Goal: Task Accomplishment & Management: Use online tool/utility

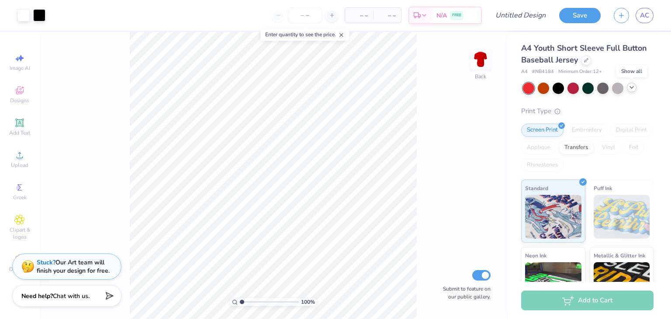
click at [634, 88] on icon at bounding box center [631, 87] width 7 height 7
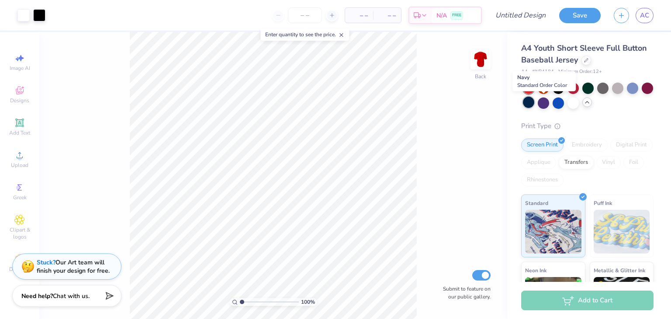
click at [534, 103] on div at bounding box center [528, 102] width 11 height 11
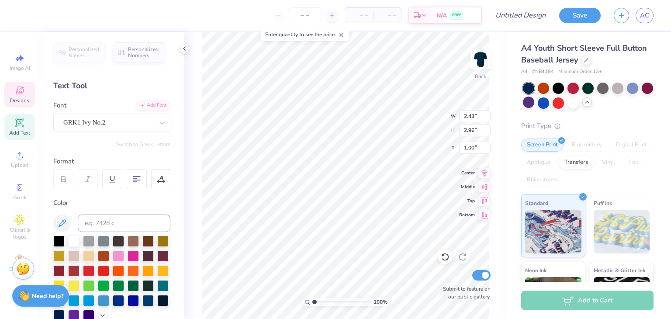
scroll to position [7, 1]
type textarea "F"
type input "2.14"
type input "4.33"
type textarea "S"
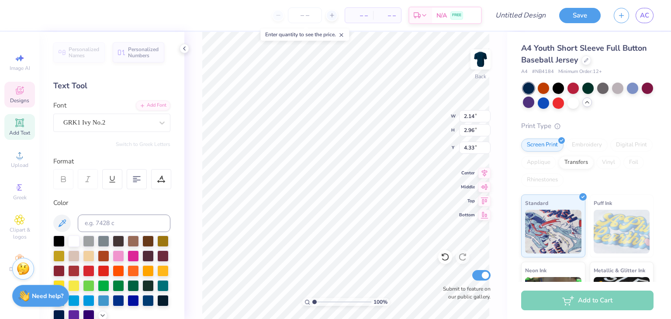
type input "3.00"
type input "7.66"
click at [443, 257] on icon at bounding box center [445, 257] width 9 height 9
type textarea "A"
click at [157, 276] on div at bounding box center [162, 269] width 11 height 11
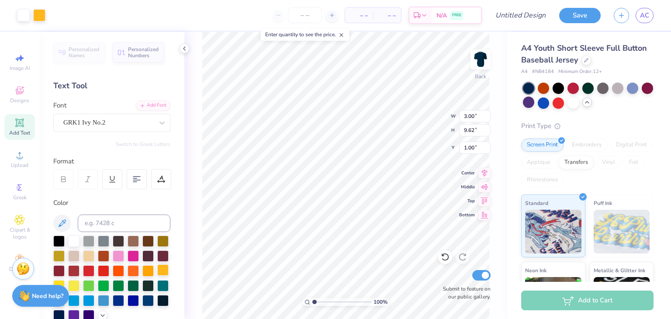
click at [157, 276] on div at bounding box center [162, 269] width 11 height 11
type input "3.00"
type input "1.00"
click at [157, 276] on div at bounding box center [162, 269] width 11 height 11
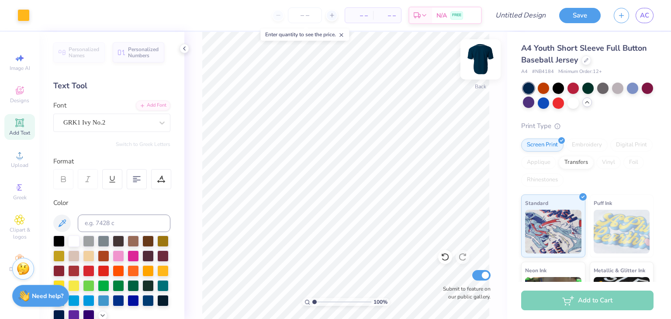
click at [477, 62] on img at bounding box center [480, 59] width 35 height 35
click at [15, 129] on span "Add Text" at bounding box center [19, 132] width 21 height 7
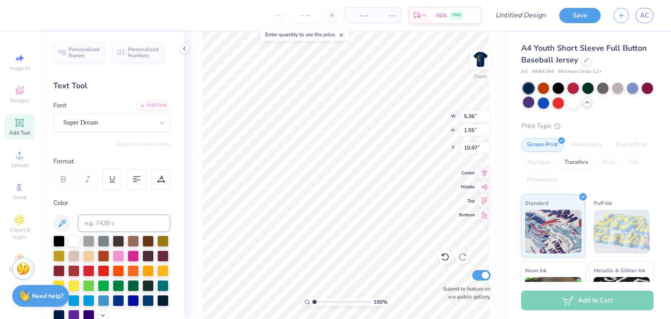
type textarea "!"
type textarea "19 32"
click at [135, 125] on div "Super Dream" at bounding box center [108, 123] width 92 height 14
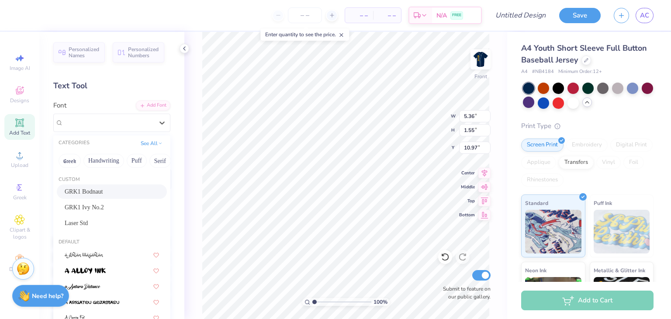
click at [103, 191] on span "GRK1 Bodnaut" at bounding box center [84, 191] width 38 height 9
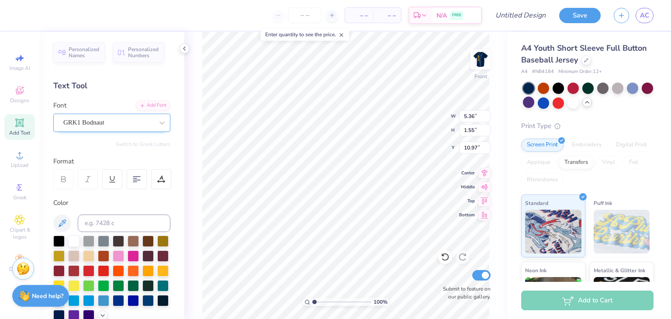
click at [100, 122] on div "GRK1 Bodnaut" at bounding box center [108, 123] width 92 height 14
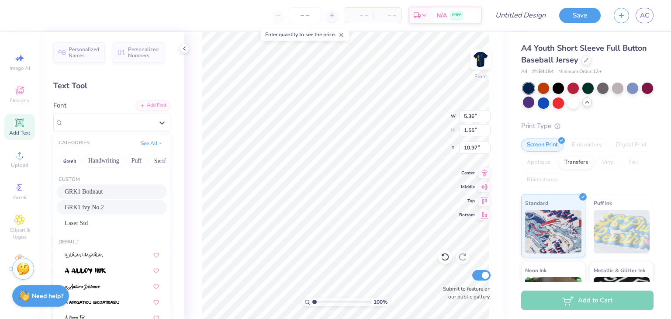
click at [107, 205] on div "GRK1 Ivy No.2" at bounding box center [112, 207] width 94 height 9
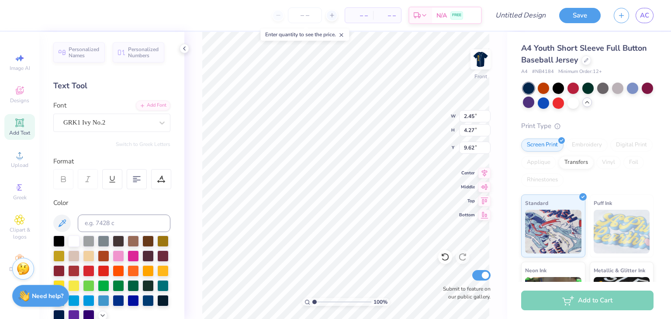
type input "6.36"
type input "11.09"
type input "2.80"
type input "8.48"
type input "14.79"
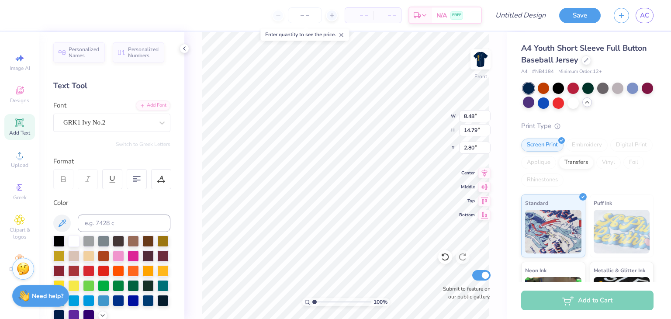
scroll to position [7, 1]
type textarea "1932"
type input "3.00"
click at [157, 276] on div at bounding box center [162, 269] width 11 height 11
click at [483, 57] on img at bounding box center [480, 59] width 35 height 35
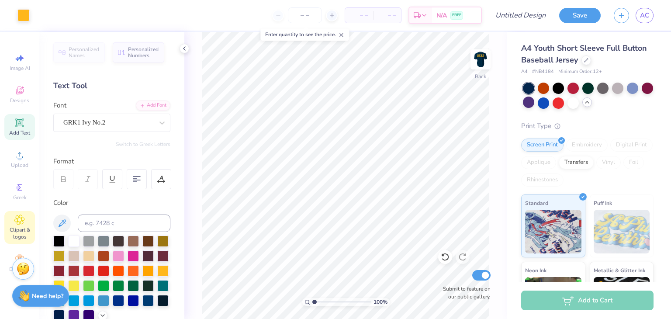
click at [22, 229] on span "Clipart & logos" at bounding box center [19, 233] width 31 height 14
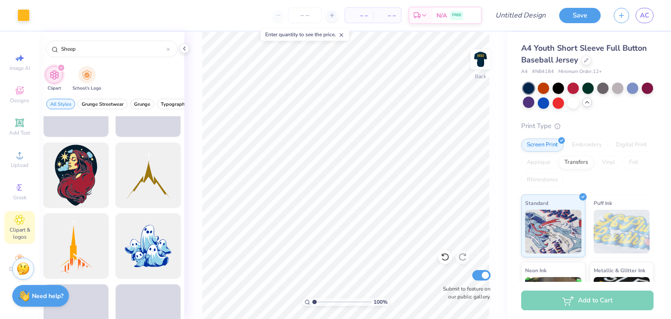
scroll to position [697, 0]
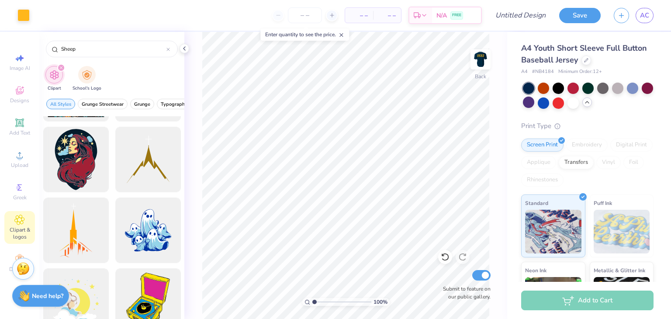
click at [62, 68] on icon "filter for Clipart" at bounding box center [60, 67] width 3 height 3
click at [59, 65] on div "filter for Clipart" at bounding box center [61, 68] width 8 height 8
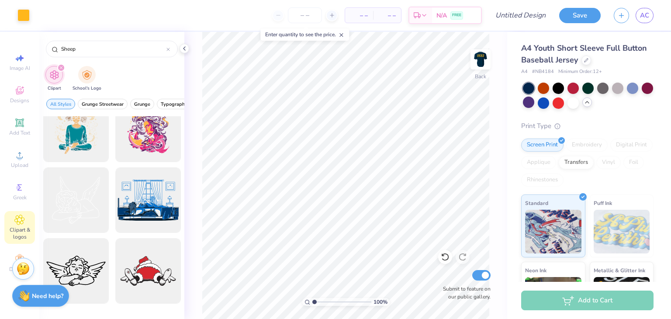
scroll to position [0, 0]
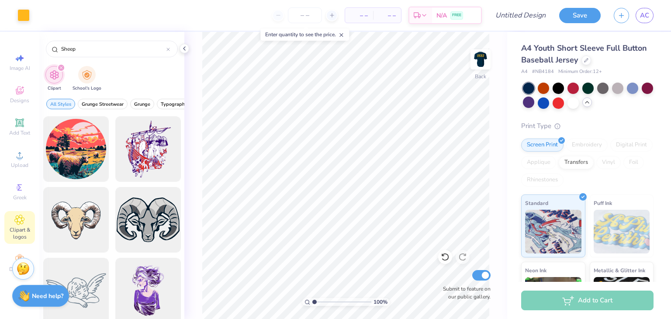
drag, startPoint x: 99, startPoint y: 52, endPoint x: 37, endPoint y: 41, distance: 63.1
click at [37, 41] on div "Art colors – – Per Item – – Total Est. Delivery N/A FREE Design Title Save AC I…" at bounding box center [335, 159] width 671 height 319
type input "lamb"
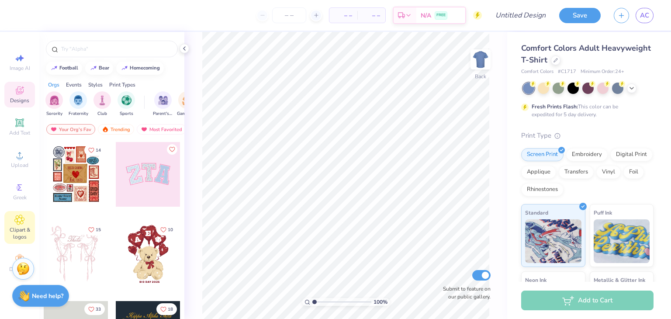
click at [21, 229] on span "Clipart & logos" at bounding box center [19, 233] width 31 height 14
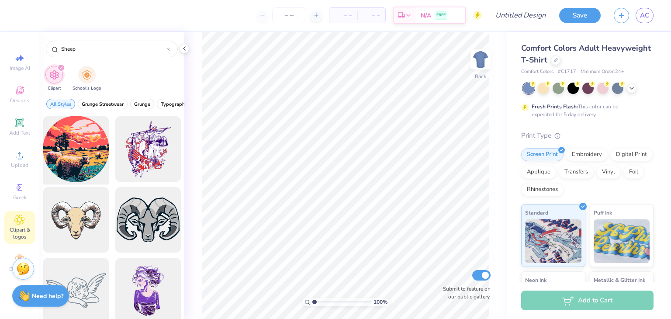
type input "Sheep"
click at [84, 160] on div at bounding box center [76, 149] width 72 height 72
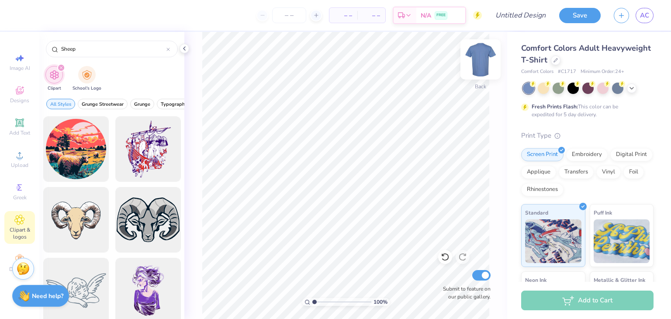
click at [480, 55] on img at bounding box center [480, 59] width 35 height 35
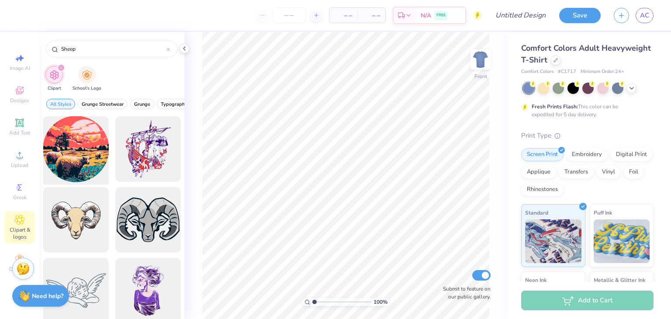
click at [75, 152] on div at bounding box center [76, 149] width 72 height 72
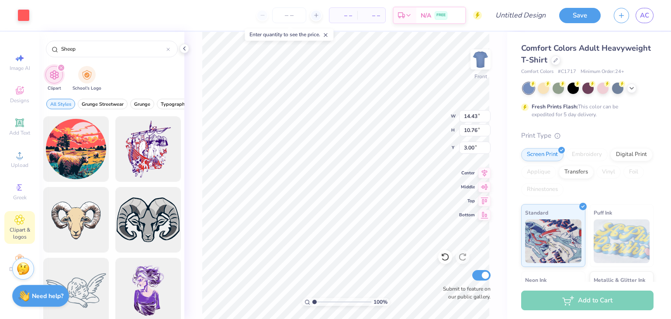
type input "14.53"
type input "10.90"
type input "6.62"
type input "14.43"
type input "10.76"
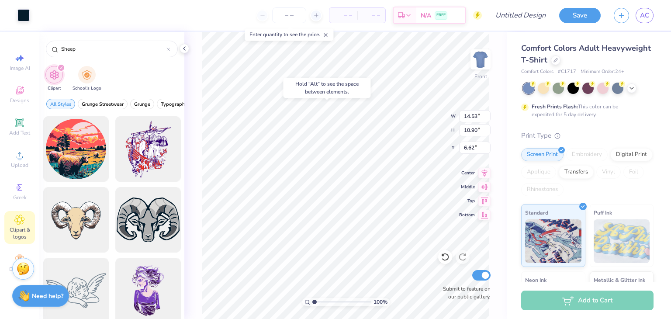
type input "3.00"
click at [16, 253] on div "Decorate" at bounding box center [19, 263] width 31 height 26
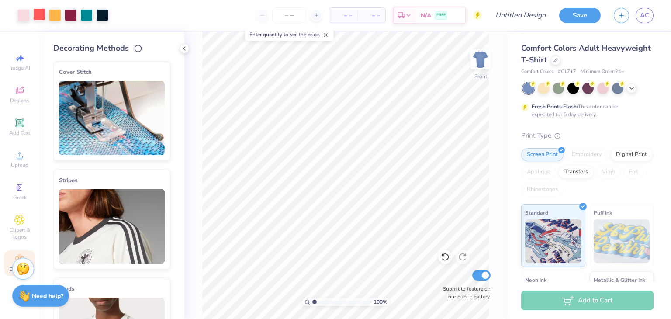
click at [38, 14] on div at bounding box center [39, 14] width 12 height 12
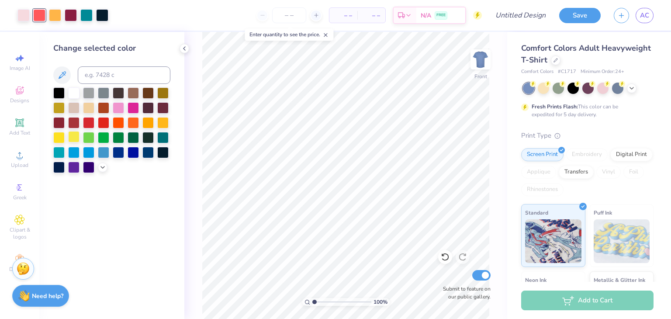
click at [70, 137] on div at bounding box center [73, 136] width 11 height 11
click at [152, 125] on div at bounding box center [147, 121] width 11 height 11
click at [55, 17] on div at bounding box center [55, 14] width 12 height 12
click at [165, 123] on div at bounding box center [162, 121] width 11 height 11
click at [68, 13] on div at bounding box center [71, 14] width 12 height 12
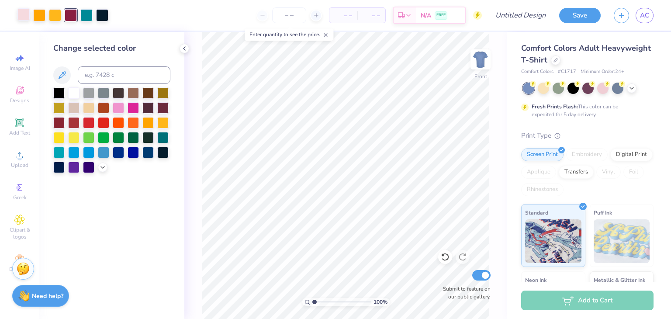
click at [24, 11] on div at bounding box center [23, 14] width 12 height 12
click at [70, 140] on div at bounding box center [73, 136] width 11 height 11
click at [91, 108] on div at bounding box center [88, 106] width 11 height 11
click at [54, 15] on div at bounding box center [55, 14] width 12 height 12
click at [132, 122] on div at bounding box center [133, 121] width 11 height 11
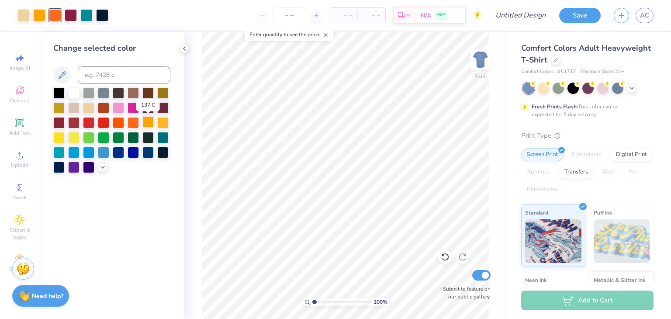
click at [149, 123] on div at bounding box center [147, 121] width 11 height 11
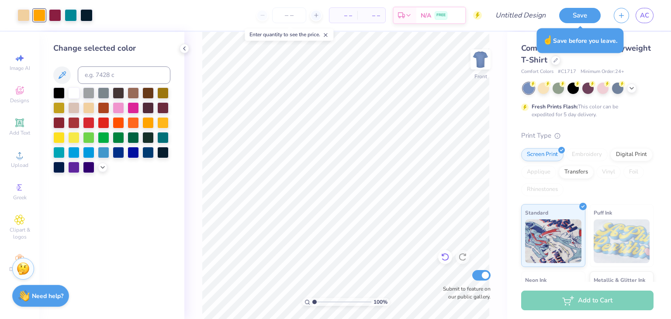
click at [450, 259] on div at bounding box center [445, 257] width 14 height 14
click at [443, 256] on icon at bounding box center [443, 255] width 2 height 2
click at [54, 17] on div at bounding box center [55, 14] width 12 height 12
click at [129, 153] on div at bounding box center [133, 151] width 11 height 11
click at [38, 10] on div at bounding box center [39, 14] width 12 height 12
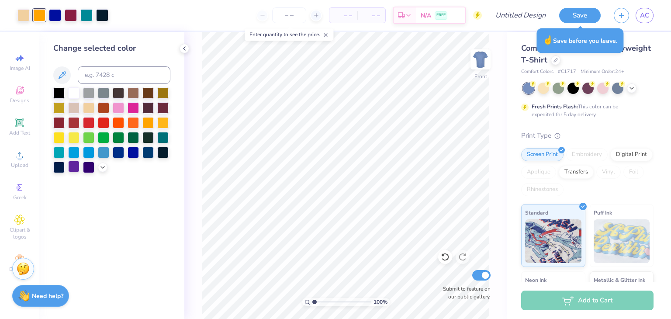
click at [74, 164] on div at bounding box center [73, 166] width 11 height 11
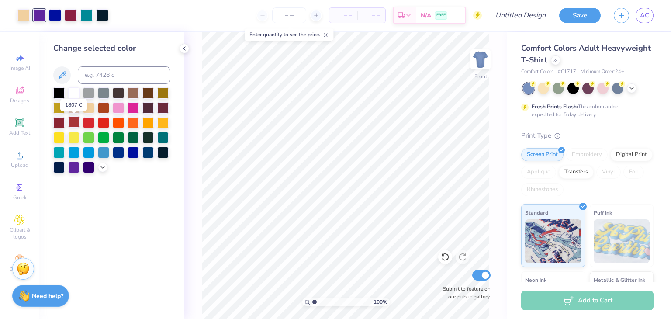
click at [73, 121] on div at bounding box center [73, 121] width 11 height 11
click at [133, 125] on div at bounding box center [133, 121] width 11 height 11
click at [54, 14] on div at bounding box center [55, 14] width 12 height 12
click at [163, 124] on div at bounding box center [162, 121] width 11 height 11
click at [151, 121] on div at bounding box center [147, 121] width 11 height 11
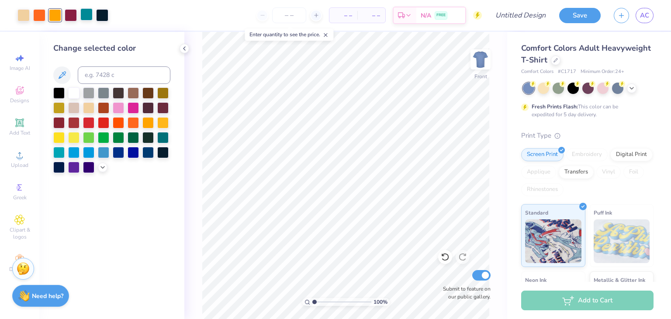
click at [80, 16] on div at bounding box center [86, 14] width 12 height 12
click at [137, 152] on div at bounding box center [133, 151] width 11 height 11
click at [62, 169] on div at bounding box center [58, 166] width 11 height 11
click at [163, 140] on div at bounding box center [162, 136] width 11 height 11
click at [68, 15] on div at bounding box center [71, 14] width 12 height 12
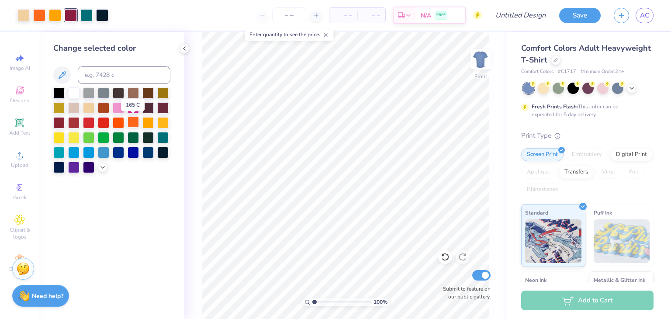
click at [132, 122] on div at bounding box center [133, 121] width 11 height 11
click at [91, 123] on div at bounding box center [88, 121] width 11 height 11
click at [442, 257] on icon at bounding box center [445, 257] width 9 height 9
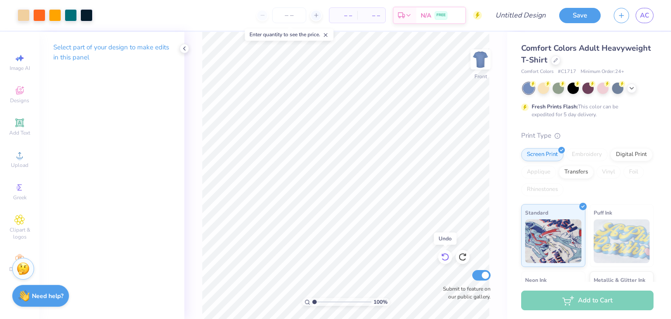
click at [442, 257] on icon at bounding box center [445, 257] width 9 height 9
click at [466, 258] on icon at bounding box center [462, 257] width 9 height 9
click at [450, 256] on div at bounding box center [445, 257] width 14 height 14
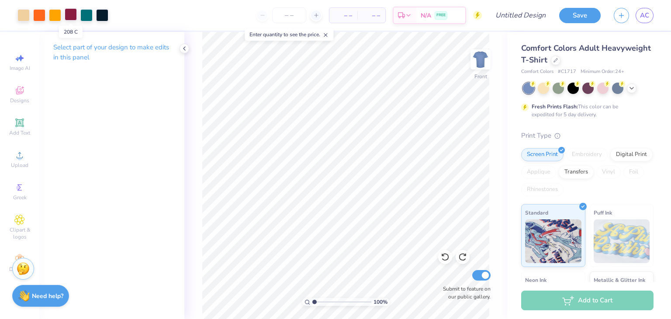
click at [68, 17] on div at bounding box center [71, 14] width 12 height 12
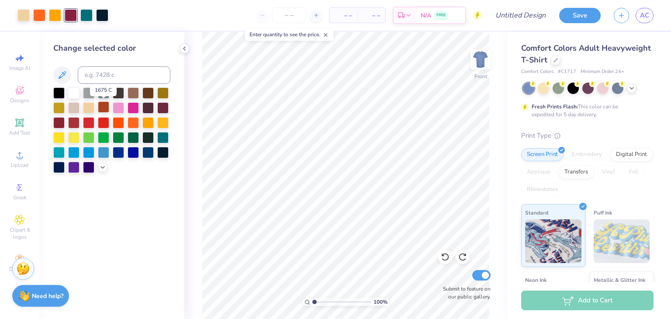
click at [101, 103] on div at bounding box center [103, 106] width 11 height 11
click at [485, 51] on img at bounding box center [480, 59] width 35 height 35
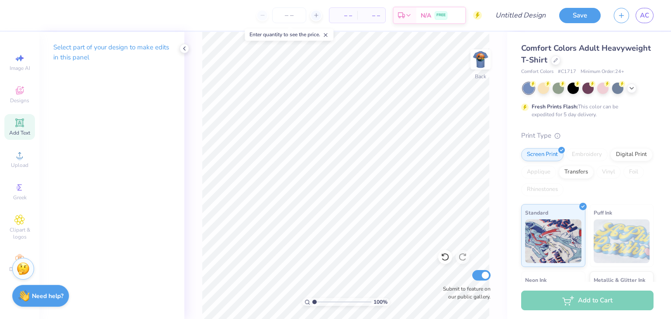
click at [11, 122] on div "Add Text" at bounding box center [19, 127] width 31 height 26
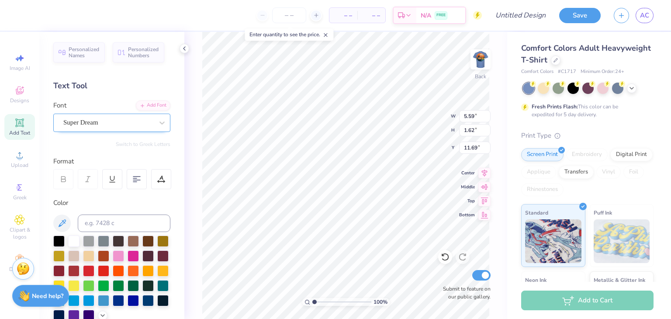
click at [113, 128] on div at bounding box center [108, 123] width 90 height 12
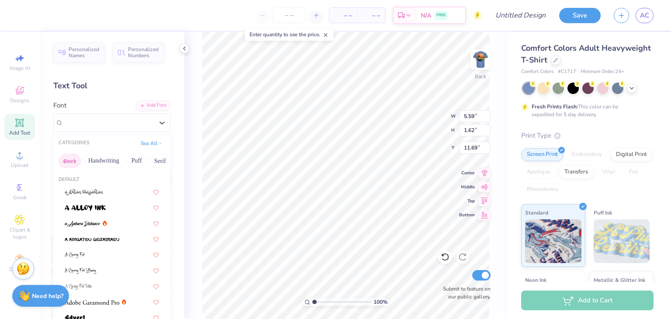
click at [72, 158] on button "Greek" at bounding box center [70, 161] width 22 height 14
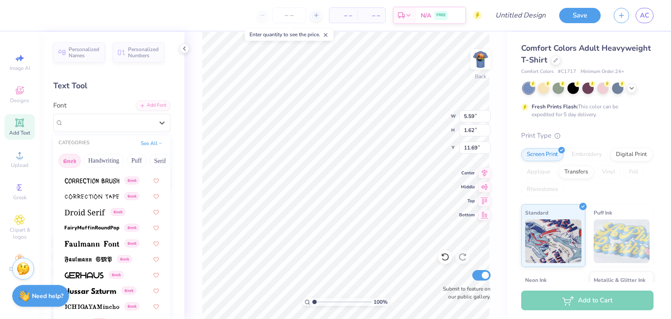
scroll to position [229, 0]
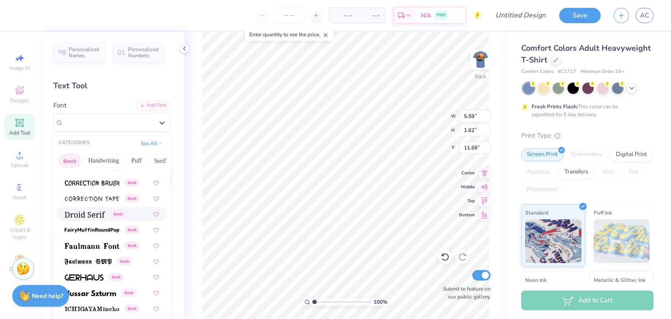
click at [98, 211] on img at bounding box center [85, 214] width 41 height 6
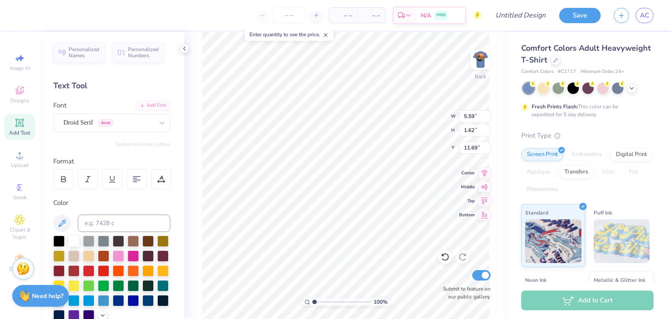
type input "5.71"
type input "1.65"
type input "11.67"
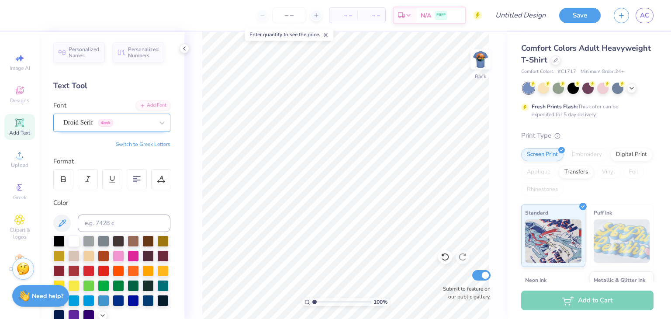
click at [96, 119] on div "Droid Serif Greek" at bounding box center [108, 123] width 92 height 14
click at [93, 119] on span "Droid Serif" at bounding box center [78, 123] width 30 height 10
click at [11, 128] on div "Add Text" at bounding box center [19, 127] width 31 height 26
click at [110, 123] on div "Super Dream" at bounding box center [108, 123] width 92 height 14
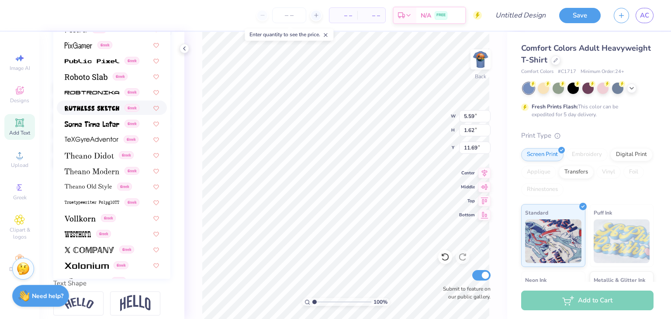
scroll to position [153, 0]
click at [85, 212] on div "Greek" at bounding box center [112, 218] width 110 height 14
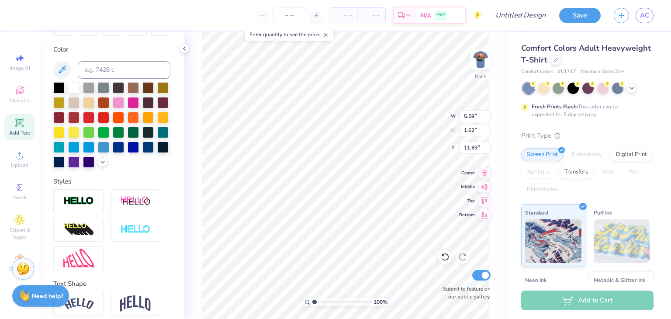
scroll to position [7, 1]
click at [175, 142] on div "Personalized Names Personalized Numbers Text Tool Add Font Font Vollkorn Greek …" at bounding box center [111, 175] width 145 height 287
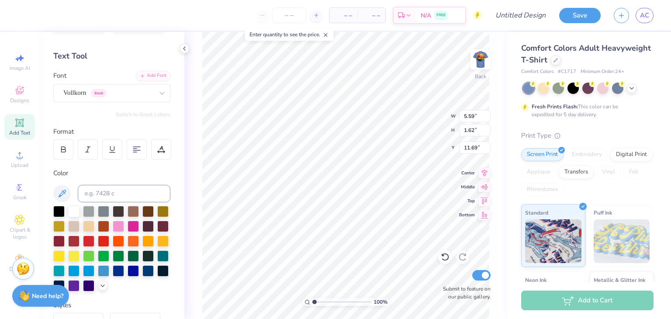
scroll to position [6, 0]
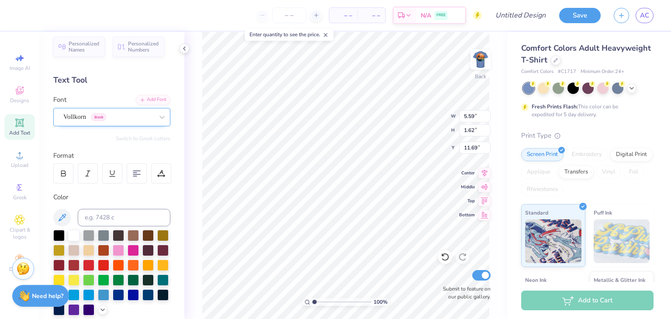
click at [134, 118] on div "Vollkorn Greek" at bounding box center [108, 117] width 92 height 14
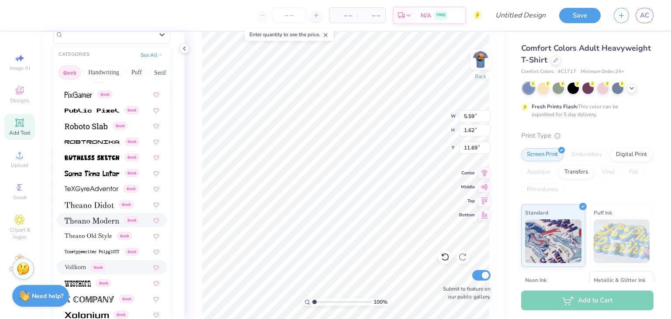
scroll to position [520, 0]
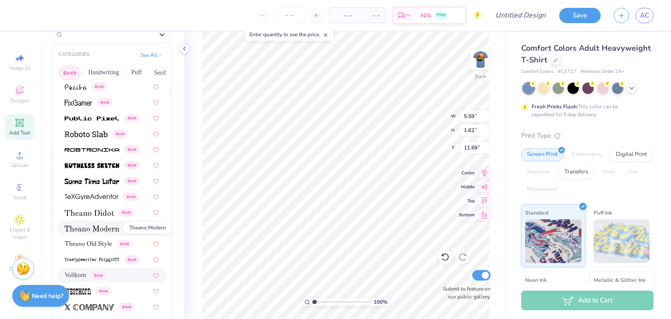
click at [93, 225] on img at bounding box center [92, 228] width 55 height 6
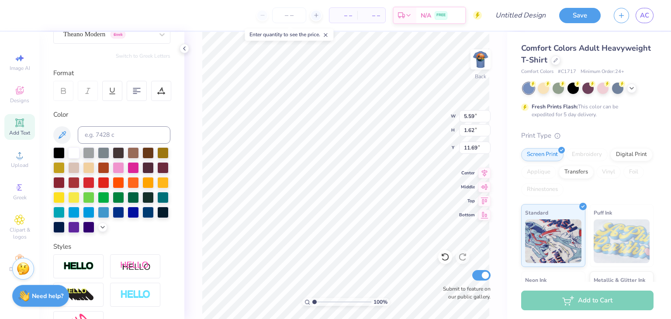
scroll to position [90, 0]
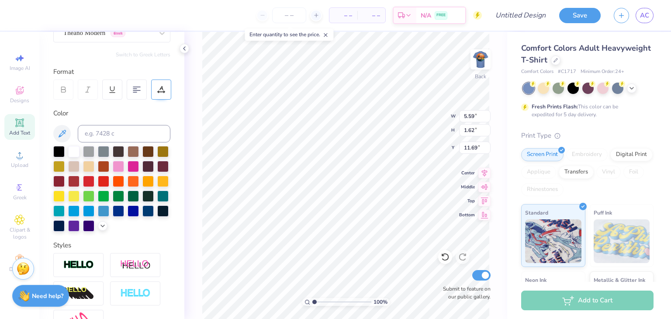
type textarea "F"
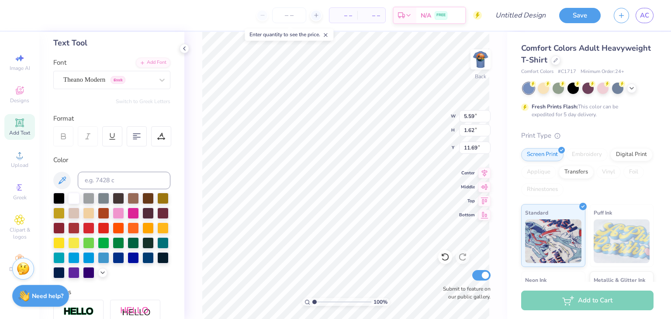
scroll to position [0, 0]
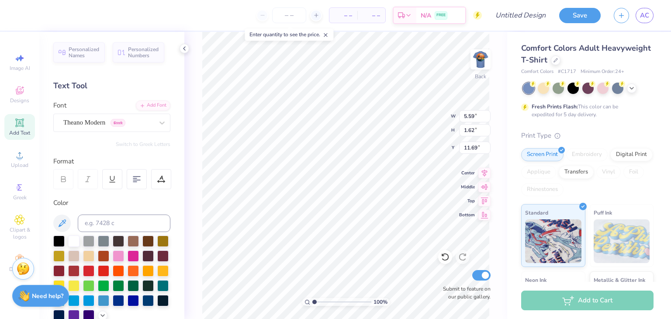
click at [139, 137] on div "Personalized Names Personalized Numbers Text Tool Add Font Font Theano Modern G…" at bounding box center [111, 175] width 145 height 287
click at [24, 124] on icon at bounding box center [19, 123] width 10 height 10
type textarea "FSA"
click at [140, 114] on div "Super Dream" at bounding box center [111, 123] width 117 height 18
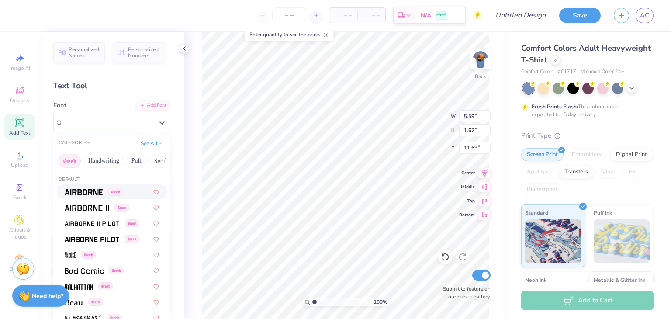
click at [93, 189] on img at bounding box center [84, 192] width 38 height 6
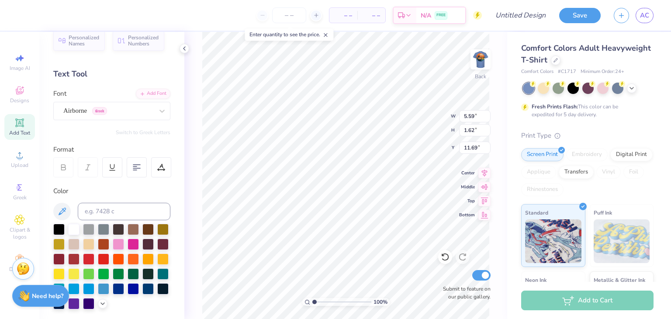
scroll to position [0, 0]
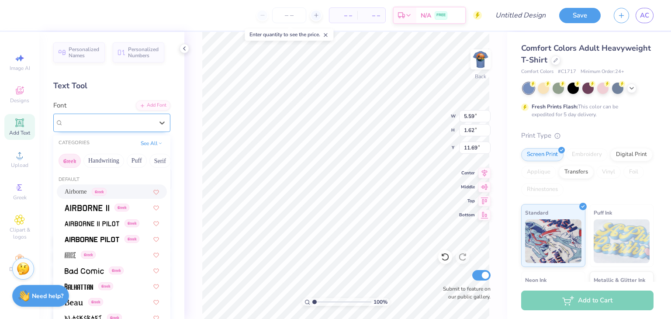
click at [138, 125] on div "Airborne Greek" at bounding box center [108, 123] width 92 height 14
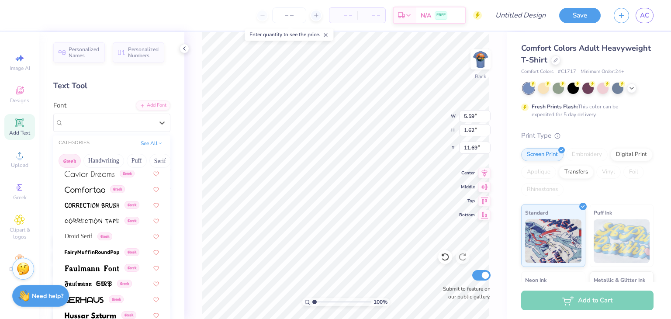
scroll to position [210, 0]
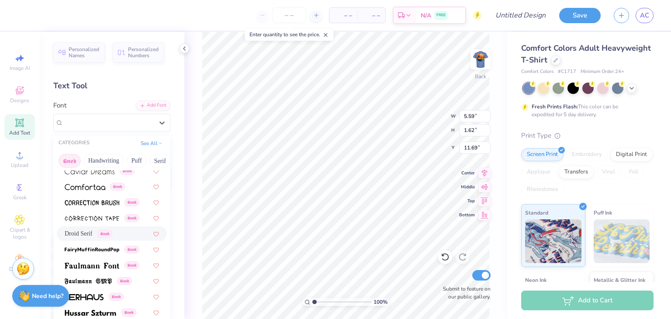
click at [99, 229] on div "Droid Serif Greek" at bounding box center [89, 233] width 48 height 9
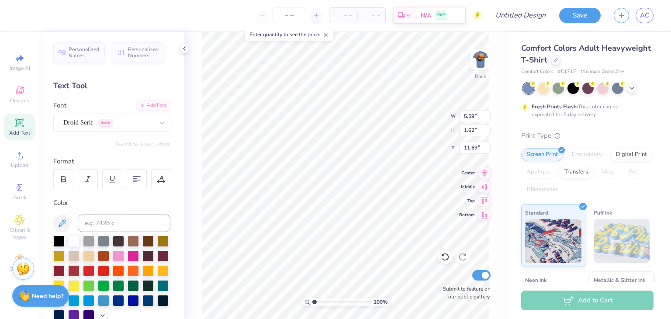
type textarea "FSA"
click at [150, 134] on div "Personalized Names Personalized Numbers Text Tool Add Font Font Droid Serif Gre…" at bounding box center [111, 175] width 145 height 287
click at [11, 194] on div "Greek" at bounding box center [19, 192] width 31 height 26
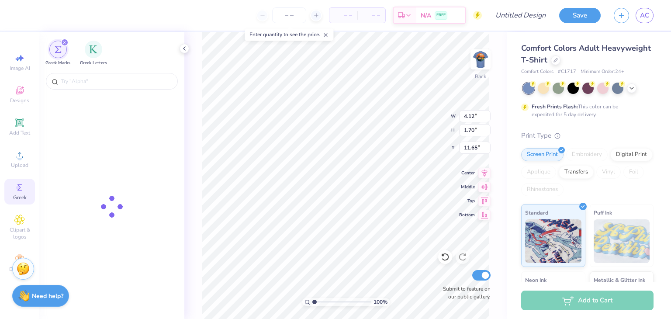
type input "4.12"
type input "1.70"
type input "11.65"
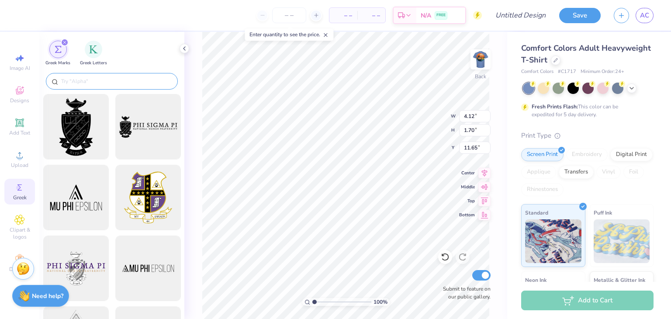
click at [110, 79] on input "text" at bounding box center [116, 81] width 112 height 9
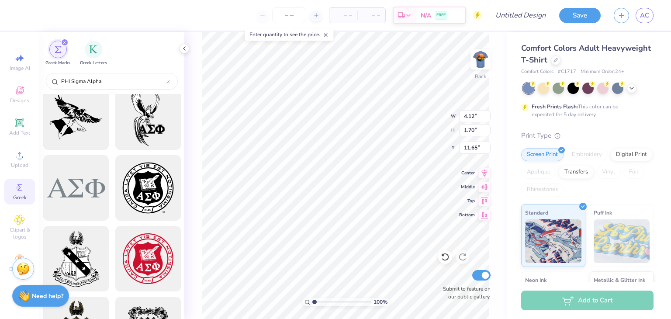
scroll to position [0, 0]
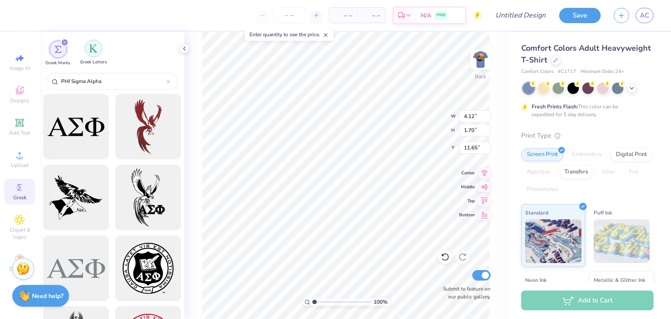
type input "PHI Sigma Alpha"
click at [91, 51] on img "filter for Greek Letters" at bounding box center [93, 48] width 9 height 9
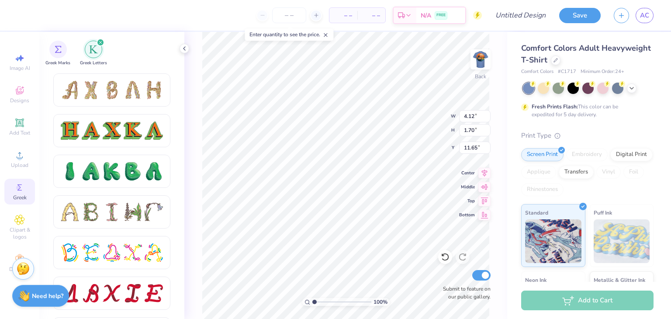
scroll to position [909, 0]
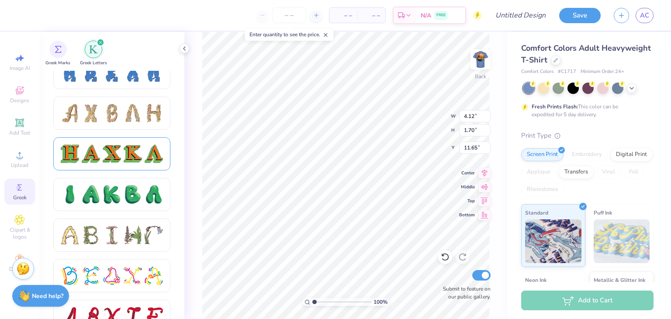
click at [133, 165] on div at bounding box center [111, 153] width 117 height 33
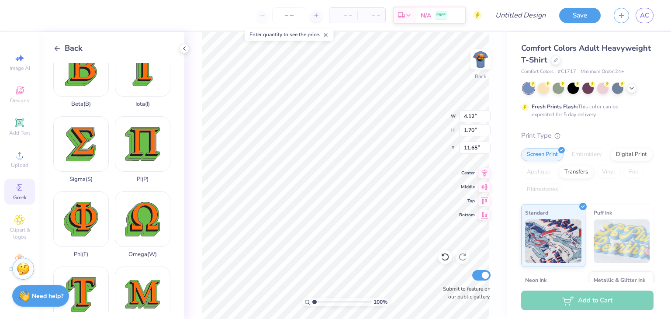
scroll to position [326, 0]
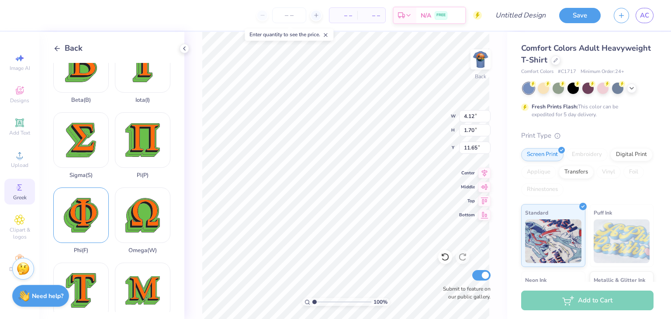
click at [87, 195] on div "Phi ( F )" at bounding box center [80, 220] width 55 height 66
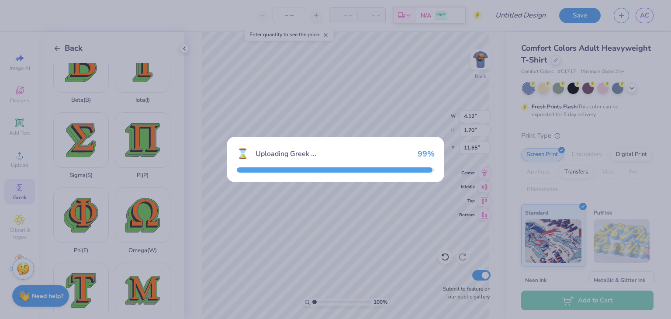
type input "3.75"
type input "10.62"
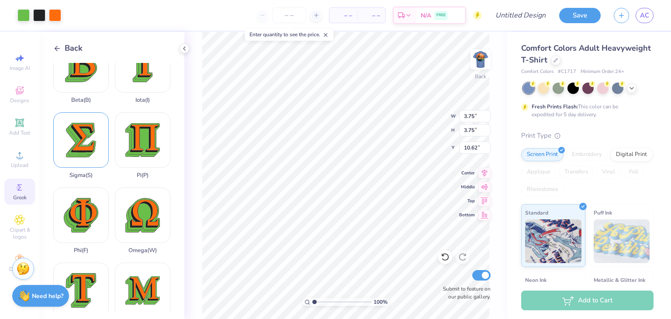
click at [82, 132] on div "Sigma ( S )" at bounding box center [80, 145] width 55 height 66
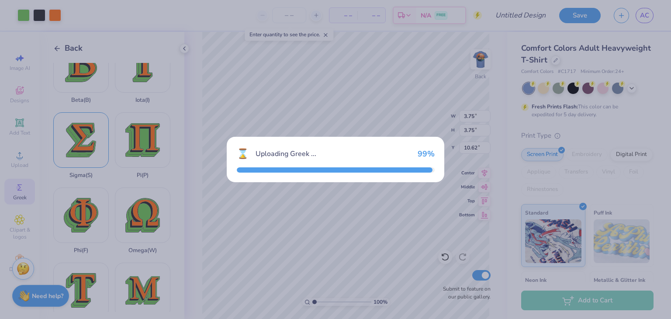
type input "3.24"
type input "3.76"
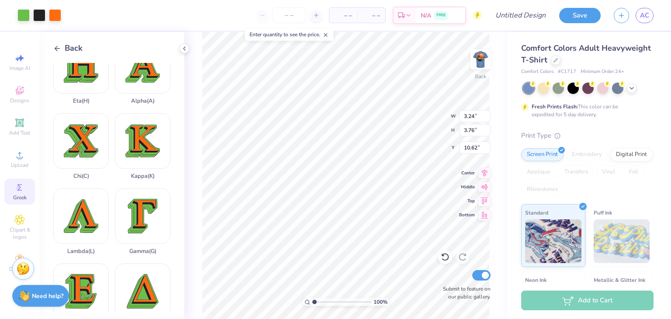
scroll to position [12, 0]
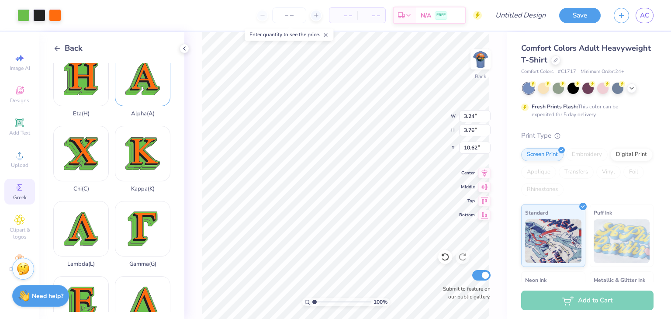
click at [146, 86] on div "Alpha ( A )" at bounding box center [142, 84] width 55 height 66
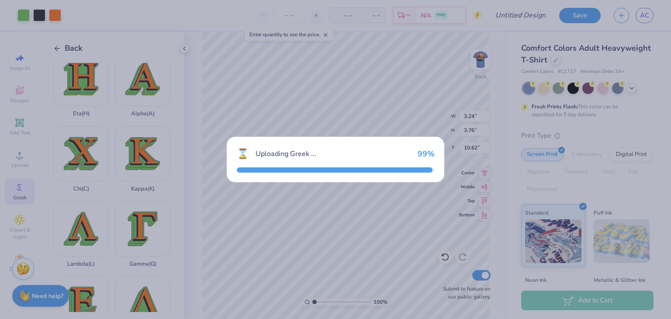
type input "3.93"
type input "3.82"
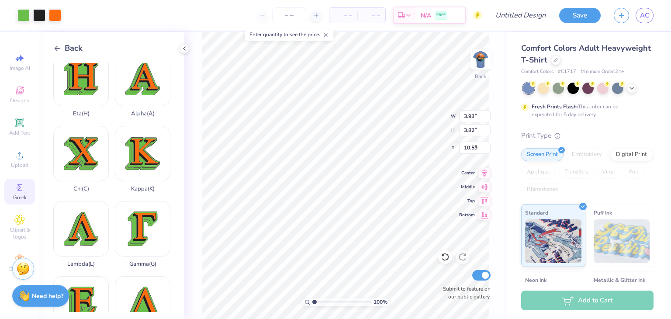
type input "3.00"
type input "3.24"
type input "3.76"
type input "3.00"
type input "3.75"
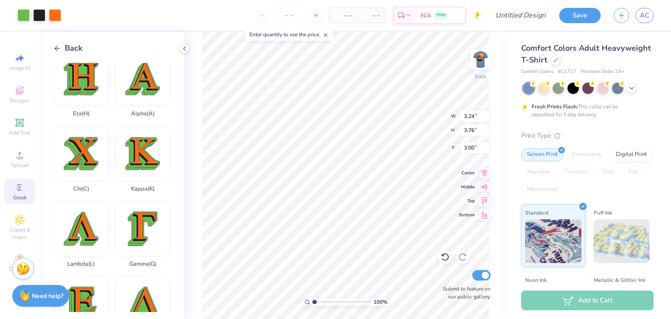
type input "3.75"
type input "3.00"
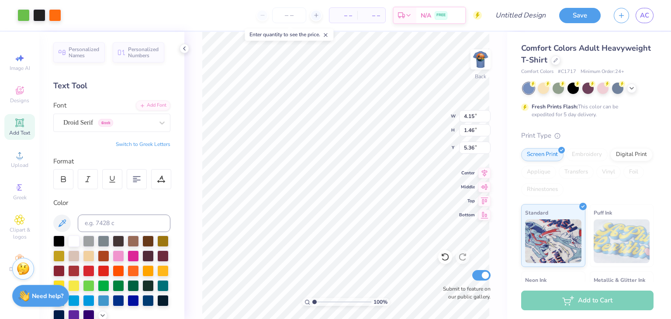
type input "4.15"
type input "1.46"
type input "3.00"
type input "5.04"
type input "1.77"
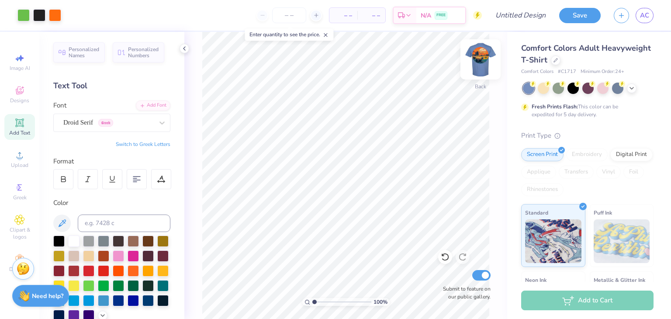
click at [481, 51] on img at bounding box center [480, 59] width 35 height 35
click at [482, 65] on img at bounding box center [480, 59] width 35 height 35
click at [52, 17] on div at bounding box center [55, 14] width 12 height 12
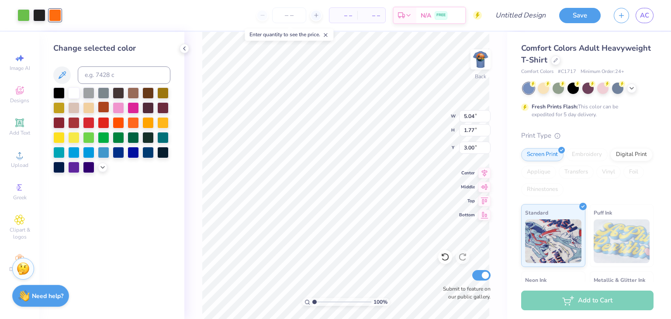
click at [105, 112] on div at bounding box center [103, 106] width 11 height 11
click at [23, 18] on div at bounding box center [23, 14] width 12 height 12
click at [160, 154] on div at bounding box center [162, 151] width 11 height 11
click at [40, 17] on div at bounding box center [39, 14] width 12 height 12
click at [148, 121] on div at bounding box center [147, 121] width 11 height 11
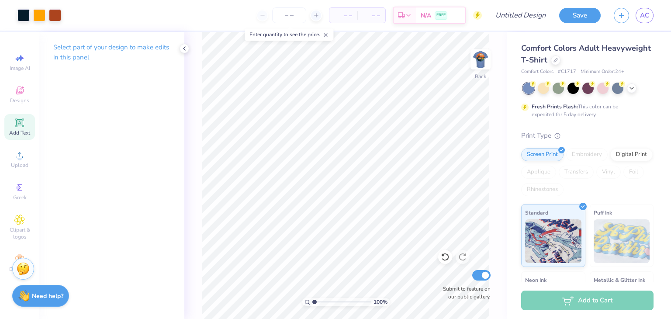
click at [20, 132] on span "Add Text" at bounding box center [19, 132] width 21 height 7
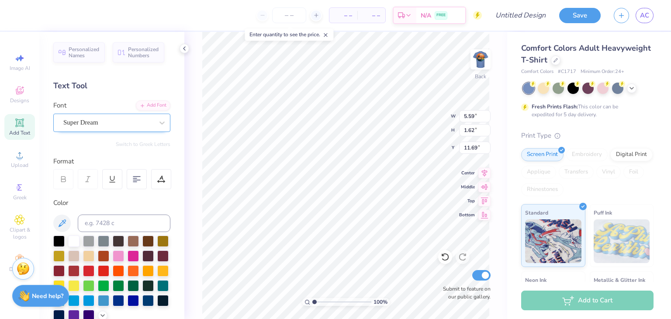
click at [147, 125] on div "Super Dream" at bounding box center [108, 123] width 92 height 14
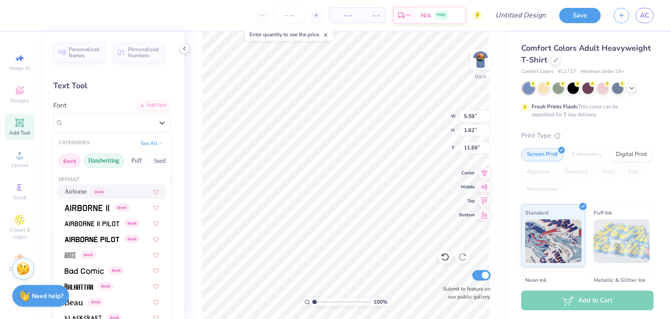
click at [107, 163] on button "Handwriting" at bounding box center [103, 161] width 41 height 14
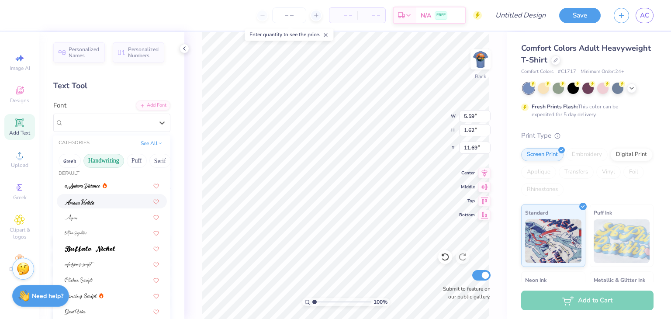
scroll to position [4, 0]
click at [66, 156] on button "Greek" at bounding box center [70, 161] width 22 height 14
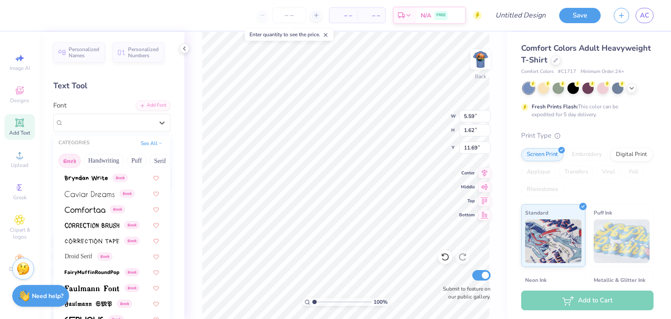
scroll to position [176, 0]
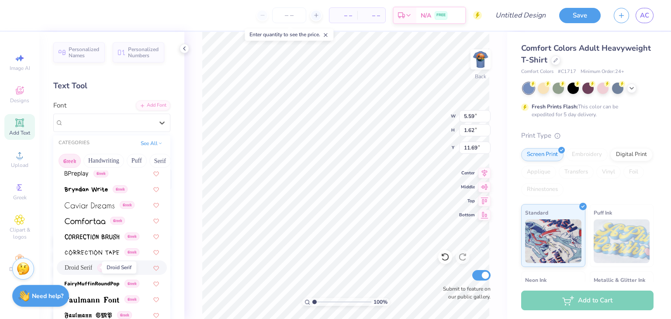
click at [87, 267] on span "Droid Serif" at bounding box center [79, 267] width 28 height 9
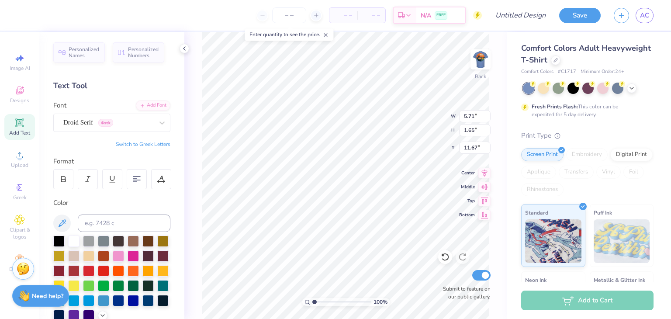
type input "5.71"
type input "1.65"
type input "11.67"
type textarea "Homecoming 2025"
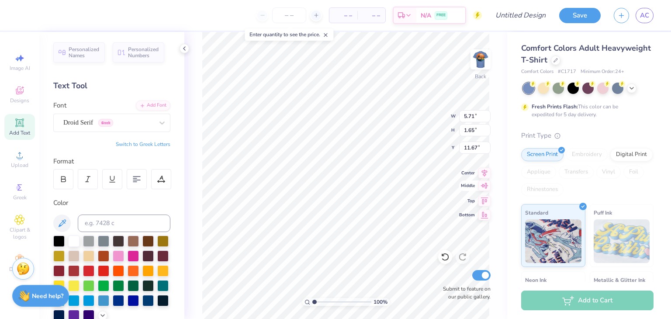
click at [482, 188] on icon at bounding box center [484, 185] width 12 height 10
type input "14.17"
type input "4.42"
type input "10.29"
click at [140, 173] on div at bounding box center [137, 179] width 20 height 20
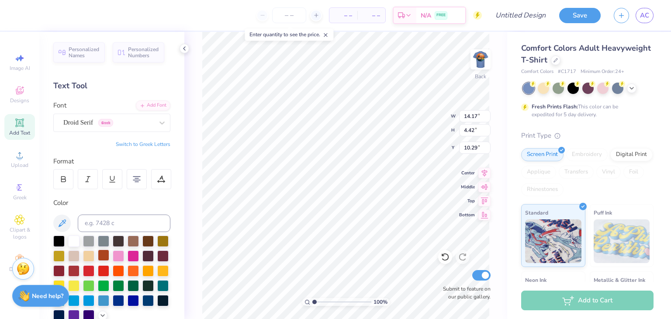
click at [109, 256] on div at bounding box center [103, 254] width 11 height 11
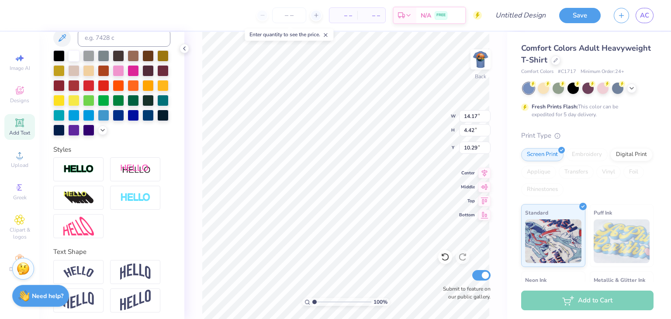
scroll to position [203, 0]
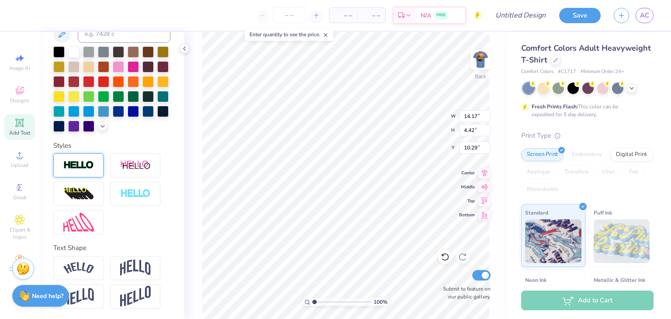
click at [94, 172] on div at bounding box center [78, 165] width 50 height 24
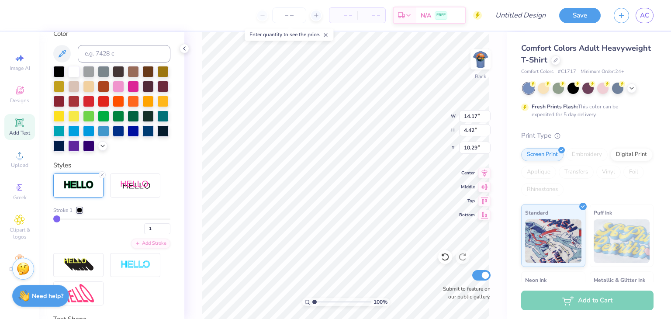
scroll to position [237, 0]
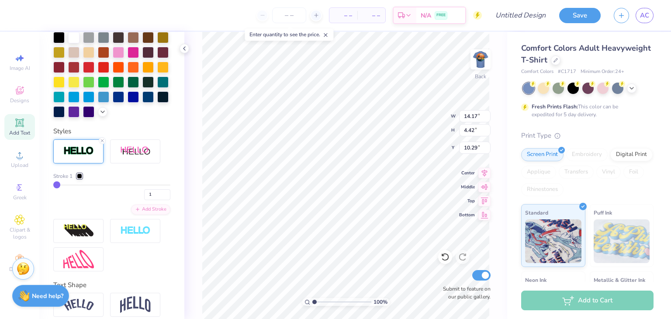
type input "4"
type input "5"
type input "6"
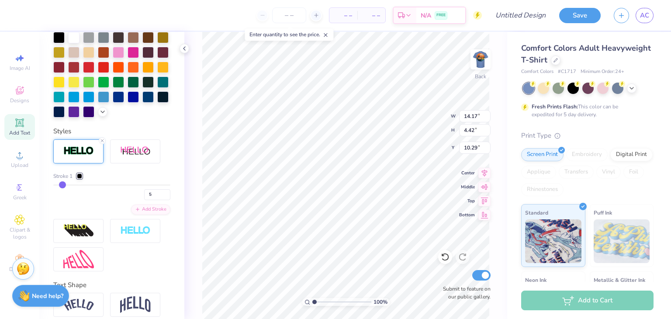
type input "6"
type input "7"
type input "8"
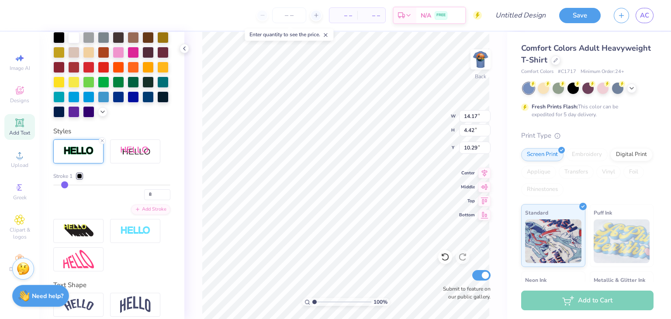
type input "9"
type input "10"
type input "11"
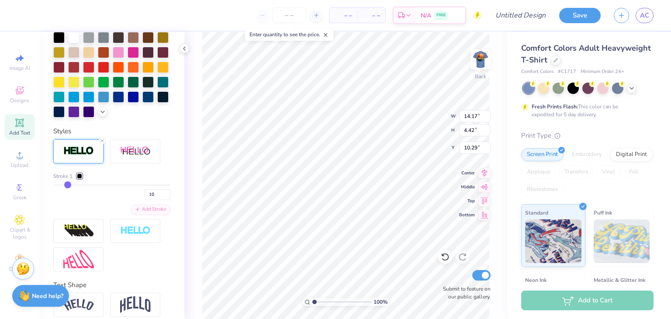
type input "11"
type input "12"
type input "13"
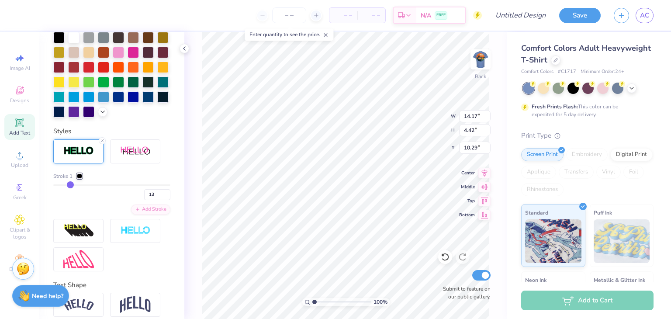
type input "14"
type input "15"
type input "16"
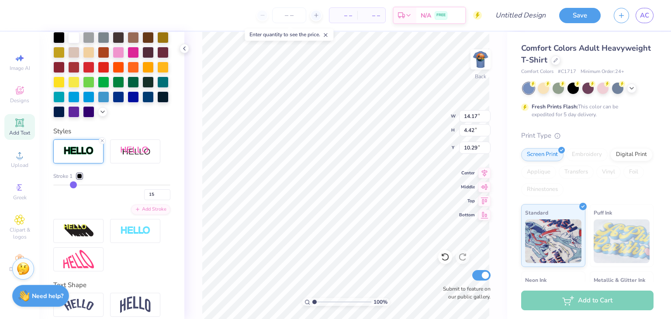
type input "16"
drag, startPoint x: 59, startPoint y: 199, endPoint x: 72, endPoint y: 200, distance: 12.7
type input "16"
click at [72, 186] on input "range" at bounding box center [111, 184] width 117 height 1
type input "14"
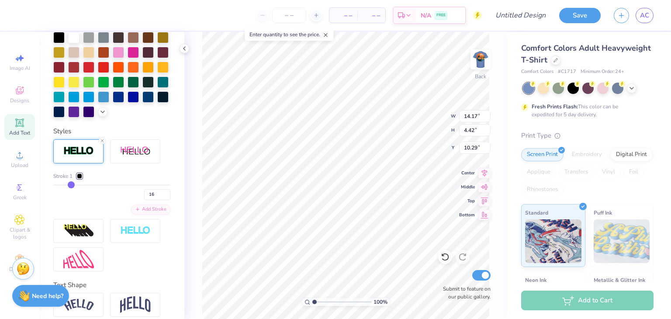
type input "14"
type input "11"
type input "8"
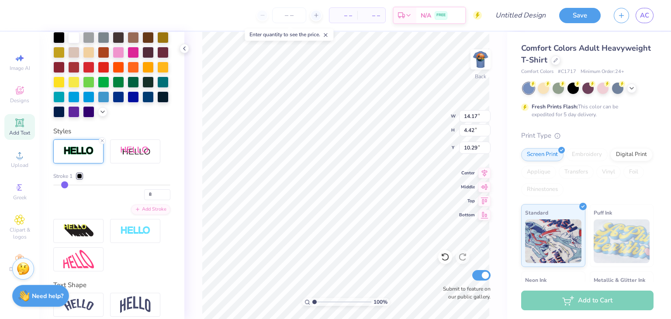
type input "6"
type input "5"
type input "4"
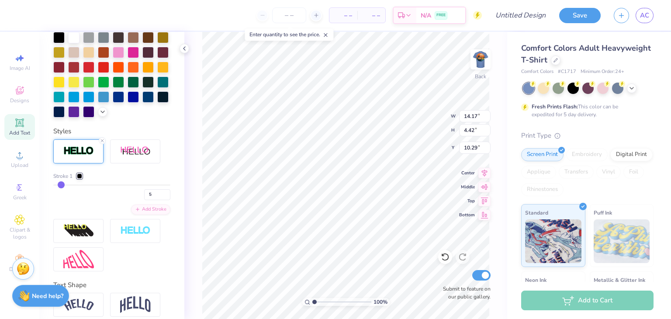
type input "4"
type input "3"
type input "2"
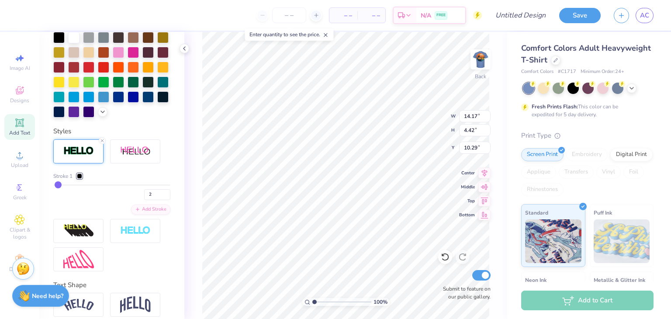
type input "1"
drag, startPoint x: 74, startPoint y: 200, endPoint x: 52, endPoint y: 200, distance: 22.3
type input "1"
click at [53, 186] on input "range" at bounding box center [111, 184] width 117 height 1
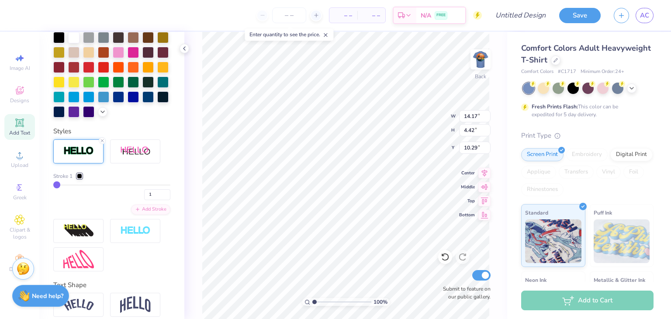
drag, startPoint x: 52, startPoint y: 200, endPoint x: 61, endPoint y: 200, distance: 9.2
click at [61, 200] on div "Personalized Names Personalized Numbers Text Tool Add Font Font Droid Serif Gre…" at bounding box center [111, 175] width 145 height 287
click at [61, 200] on div "1" at bounding box center [111, 192] width 117 height 16
click at [61, 198] on div "Stroke 1 1" at bounding box center [111, 186] width 117 height 28
type input "6"
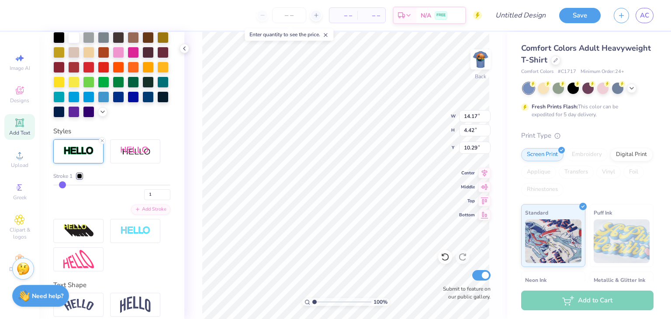
type input "6"
click at [61, 186] on input "range" at bounding box center [111, 184] width 117 height 1
type input "1"
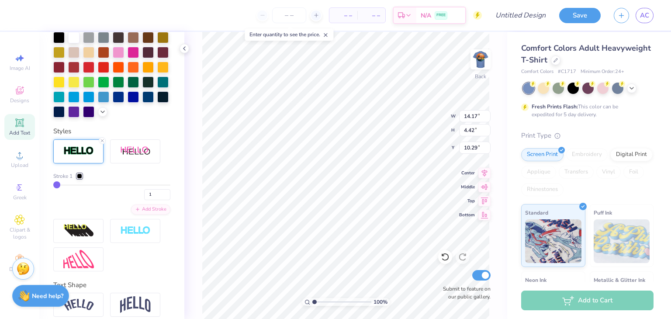
type input "1"
click at [55, 186] on input "range" at bounding box center [111, 184] width 117 height 1
type input "2"
click at [162, 200] on input "2" at bounding box center [157, 194] width 26 height 11
type input "2"
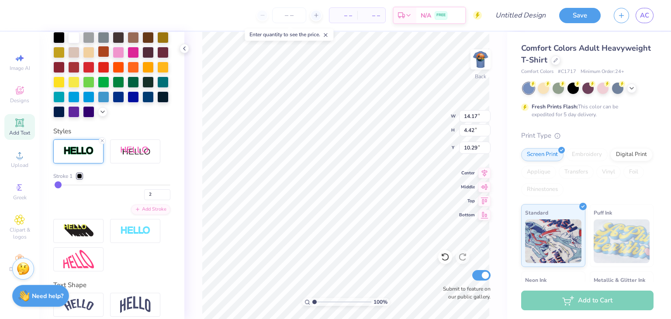
click at [109, 52] on div at bounding box center [103, 51] width 11 height 11
click at [109, 53] on div at bounding box center [103, 51] width 11 height 11
click at [109, 48] on div at bounding box center [103, 51] width 11 height 11
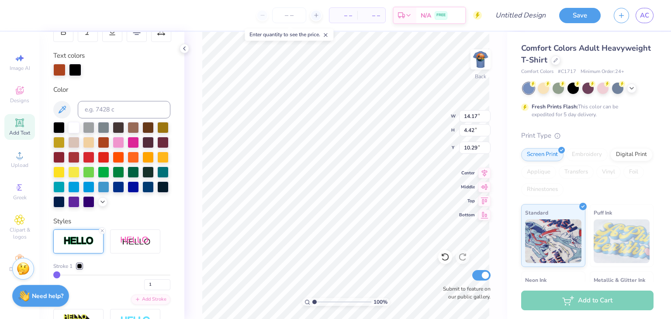
scroll to position [152, 0]
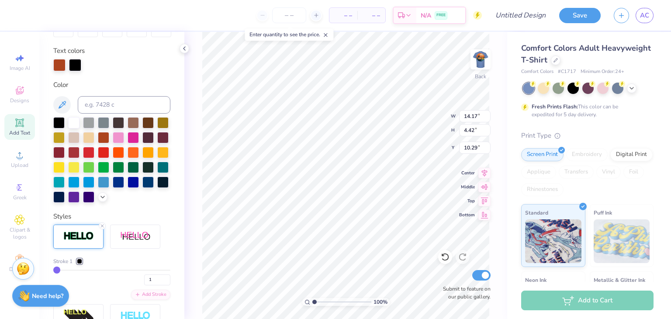
click at [76, 68] on div at bounding box center [75, 65] width 12 height 12
click at [79, 264] on div at bounding box center [79, 261] width 5 height 5
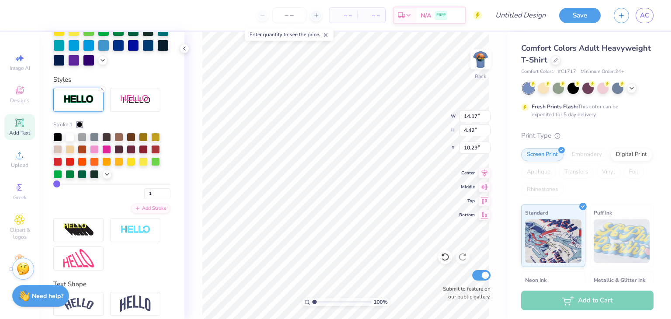
scroll to position [294, 0]
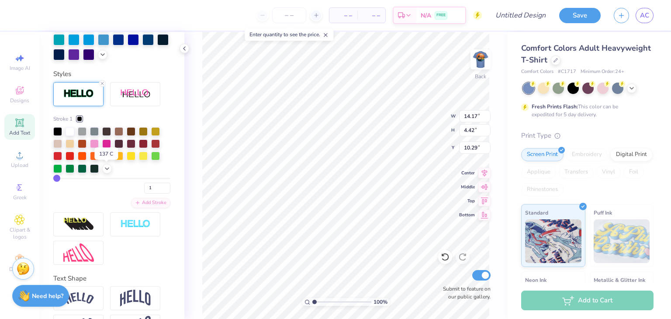
click at [108, 159] on div at bounding box center [106, 155] width 9 height 9
click at [146, 194] on input "1" at bounding box center [157, 188] width 26 height 11
click at [140, 207] on div "Add Stroke" at bounding box center [150, 202] width 39 height 10
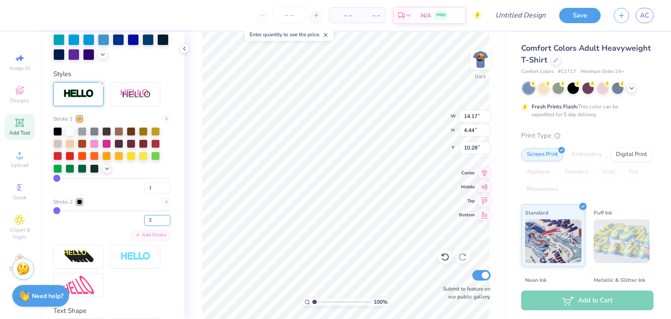
type input "2"
click at [160, 226] on input "2" at bounding box center [157, 220] width 26 height 11
type input "2"
click at [80, 204] on div at bounding box center [79, 201] width 5 height 5
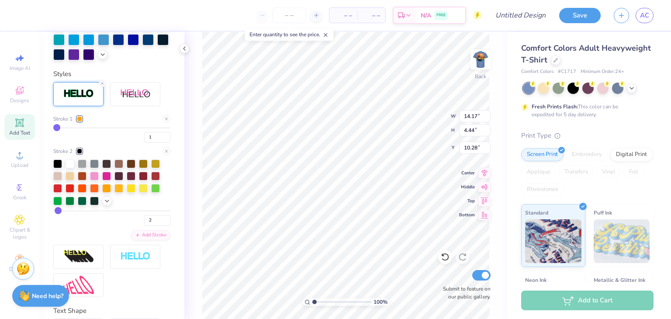
type input "4.46"
type input "10.27"
click at [106, 204] on icon at bounding box center [107, 200] width 7 height 7
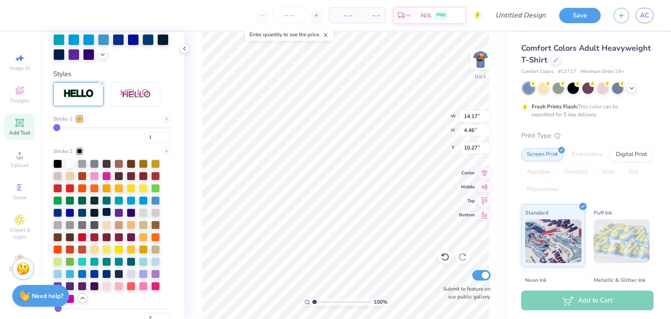
click at [108, 216] on div at bounding box center [106, 212] width 9 height 9
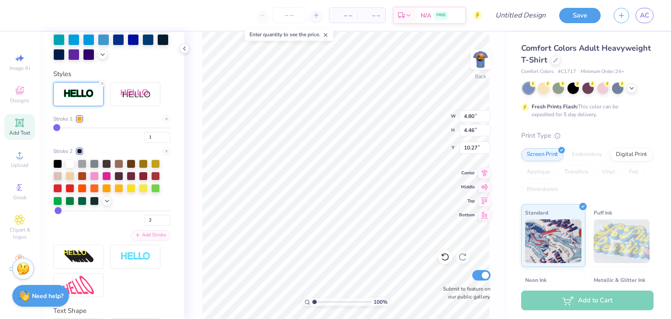
type input "4.80"
type input "1.51"
type input "4.77"
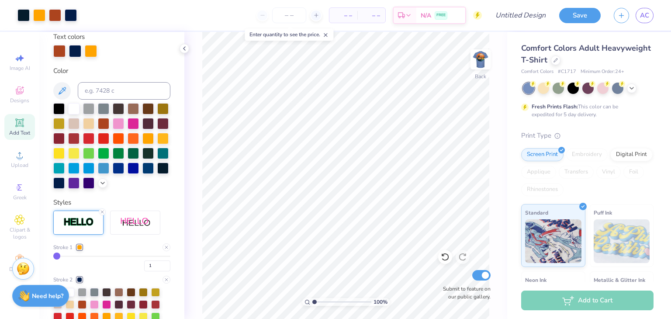
scroll to position [163, 0]
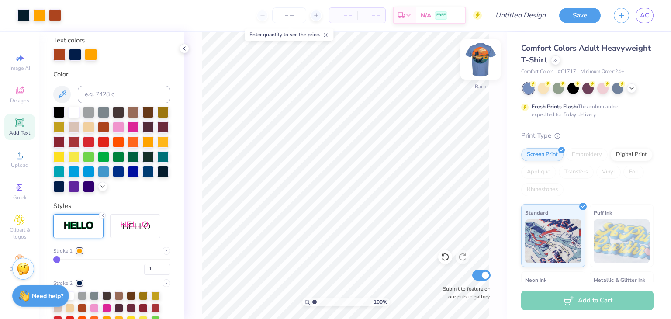
click at [486, 66] on img at bounding box center [480, 59] width 35 height 35
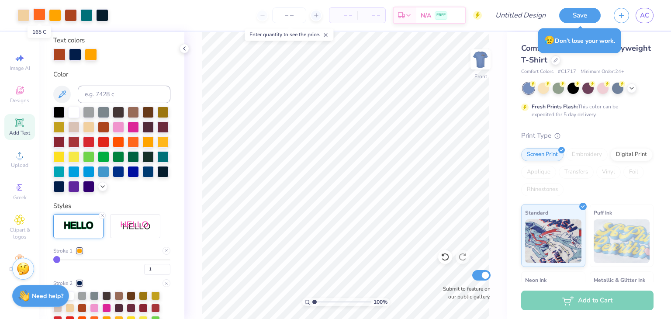
click at [40, 18] on div at bounding box center [39, 14] width 12 height 12
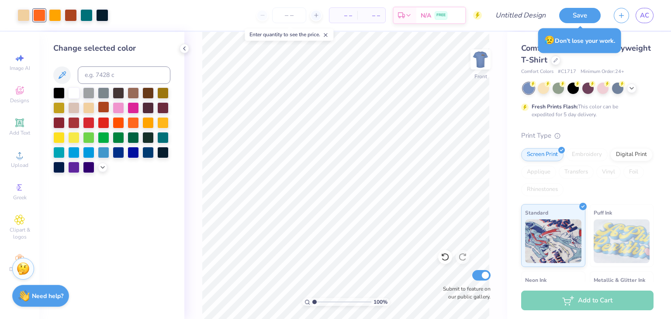
click at [102, 105] on div at bounding box center [103, 106] width 11 height 11
click at [448, 259] on icon at bounding box center [445, 257] width 9 height 9
click at [131, 90] on div at bounding box center [133, 92] width 11 height 11
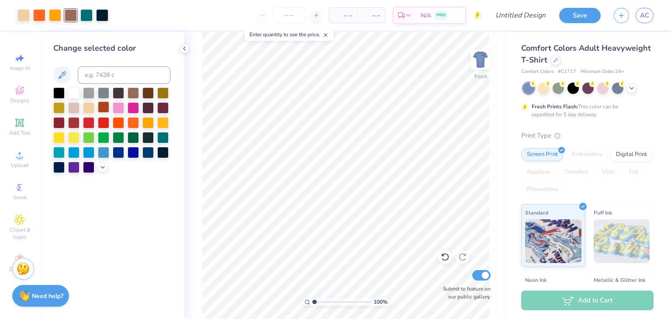
click at [105, 109] on div at bounding box center [103, 106] width 11 height 11
click at [42, 9] on div at bounding box center [39, 14] width 12 height 12
click at [136, 97] on div at bounding box center [133, 92] width 11 height 11
click at [89, 124] on div at bounding box center [88, 121] width 11 height 11
click at [71, 12] on div at bounding box center [71, 14] width 12 height 12
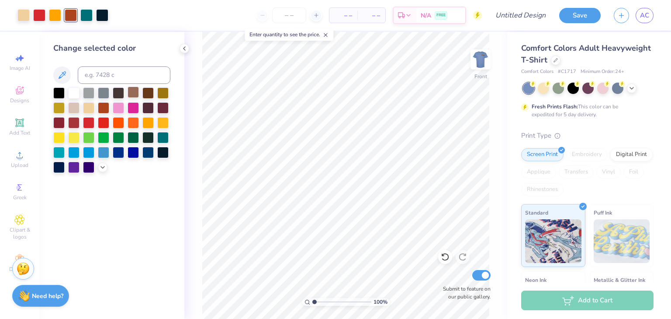
click at [136, 96] on div at bounding box center [133, 92] width 11 height 11
click at [34, 12] on div at bounding box center [39, 14] width 12 height 12
click at [102, 107] on div at bounding box center [103, 106] width 11 height 11
click at [71, 14] on div at bounding box center [71, 14] width 12 height 12
click at [61, 109] on div at bounding box center [58, 106] width 11 height 11
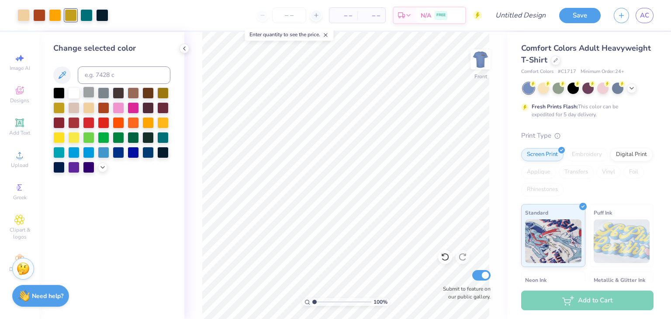
click at [92, 91] on div at bounding box center [88, 92] width 11 height 11
click at [89, 125] on div at bounding box center [88, 121] width 11 height 11
click at [159, 122] on div at bounding box center [162, 121] width 11 height 11
click at [144, 122] on div at bounding box center [147, 121] width 11 height 11
click at [446, 257] on icon at bounding box center [445, 257] width 9 height 9
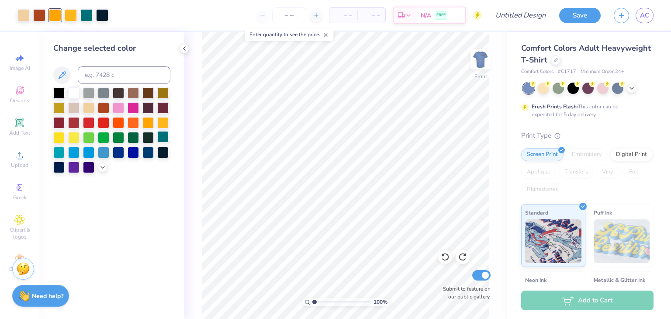
click at [163, 133] on div at bounding box center [162, 136] width 11 height 11
click at [443, 258] on icon at bounding box center [445, 257] width 9 height 9
click at [149, 139] on div at bounding box center [147, 136] width 11 height 11
click at [161, 138] on div at bounding box center [162, 136] width 11 height 11
click at [73, 17] on div at bounding box center [71, 14] width 12 height 12
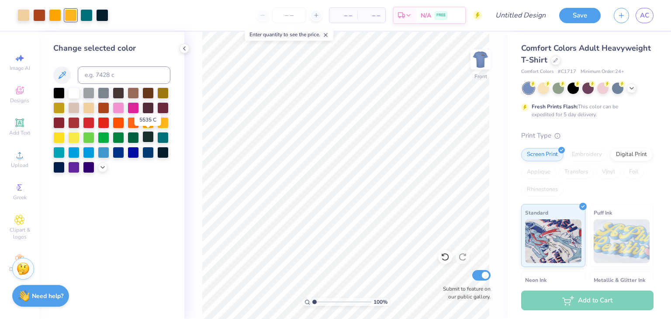
click at [149, 139] on div at bounding box center [147, 136] width 11 height 11
click at [59, 108] on div at bounding box center [58, 106] width 11 height 11
click at [116, 123] on div at bounding box center [118, 121] width 11 height 11
click at [41, 16] on div at bounding box center [39, 14] width 12 height 12
click at [163, 123] on div at bounding box center [162, 121] width 11 height 11
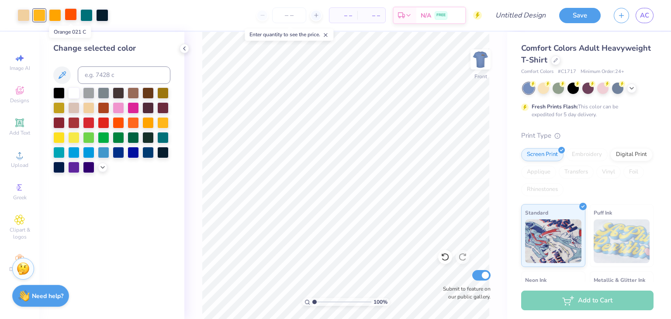
click at [70, 17] on div at bounding box center [71, 14] width 12 height 12
click at [107, 111] on div at bounding box center [103, 106] width 11 height 11
click at [36, 18] on div at bounding box center [39, 14] width 12 height 12
click at [115, 121] on div at bounding box center [118, 121] width 11 height 11
click at [20, 134] on span "Add Text" at bounding box center [19, 132] width 21 height 7
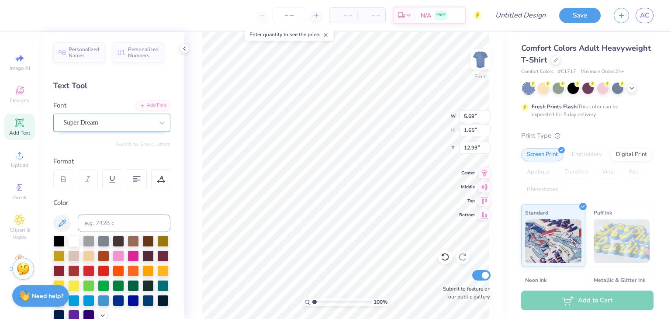
click at [99, 125] on div "Super Dream" at bounding box center [108, 123] width 92 height 14
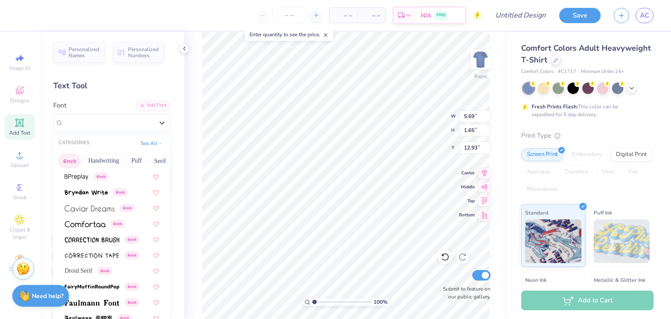
scroll to position [182, 0]
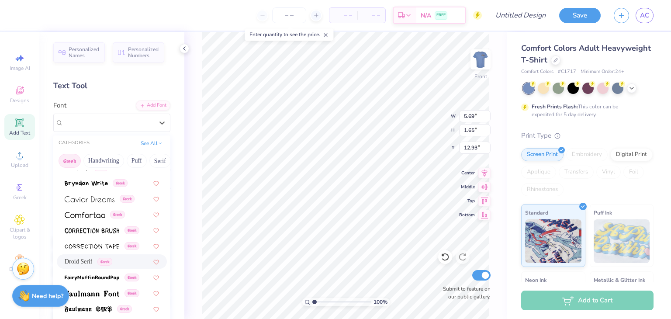
click at [85, 263] on span "Droid Serif" at bounding box center [79, 261] width 28 height 9
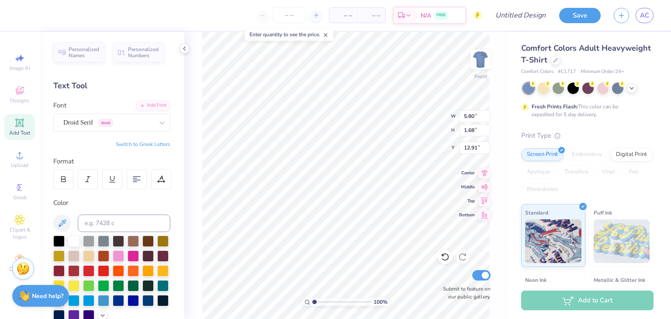
type input "5.80"
type input "1.68"
type input "17.99"
type textarea "Homecoming 2025"
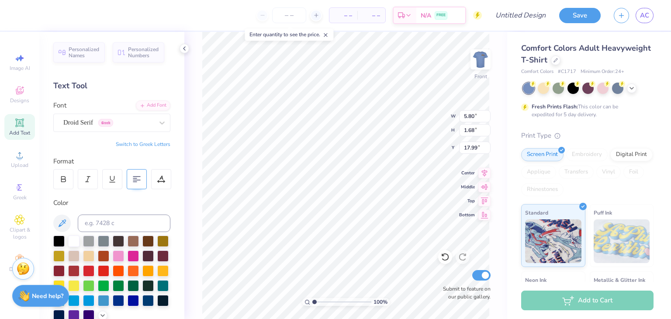
click at [135, 177] on 376 at bounding box center [136, 177] width 7 height 0
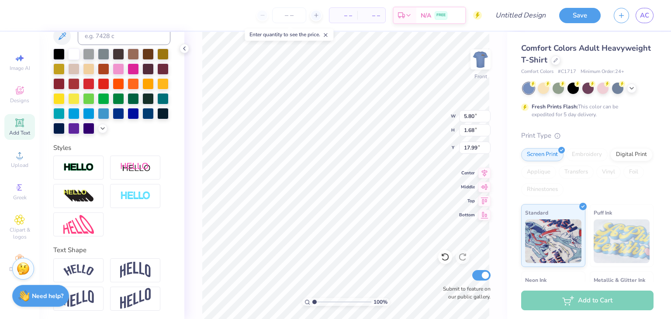
scroll to position [203, 0]
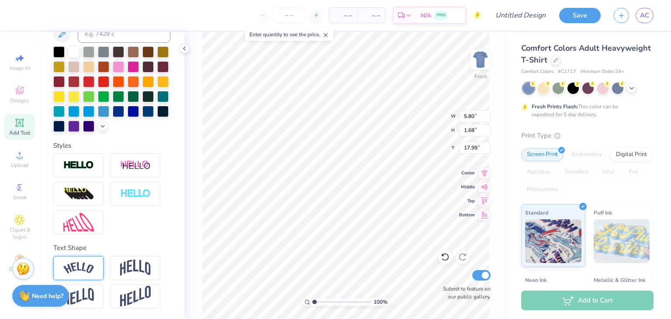
click at [86, 262] on img at bounding box center [78, 268] width 31 height 12
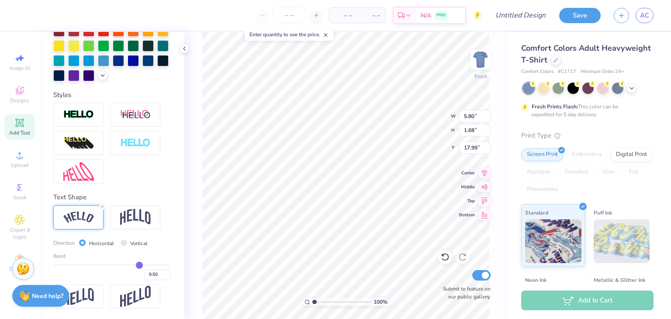
scroll to position [254, 0]
type input "0.55"
type input "0.54"
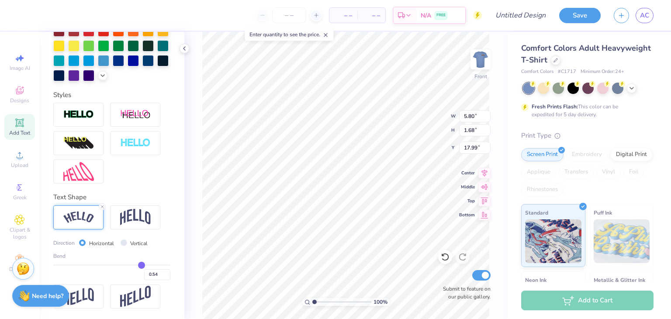
type input "0.53"
type input "0.5"
type input "0.50"
type input "0.47"
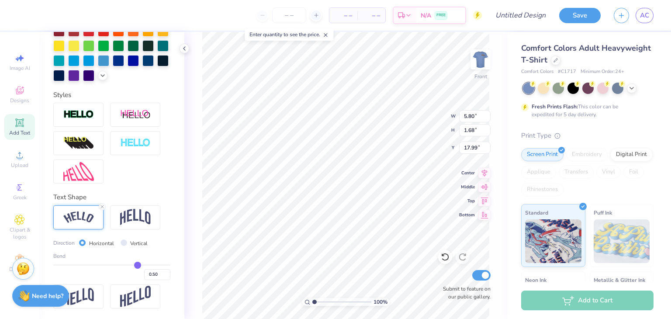
type input "0.47"
type input "0.44"
type input "0.42"
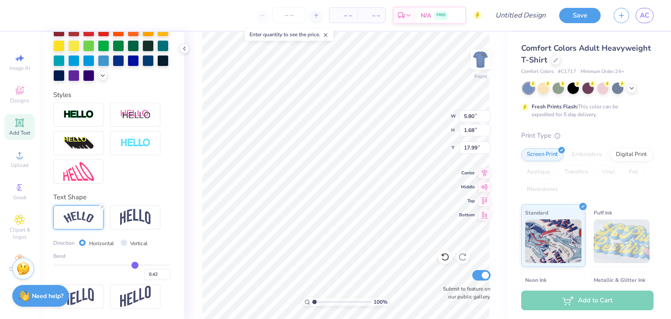
type input "0.41"
type input "0.4"
type input "0.40"
type input "0.39"
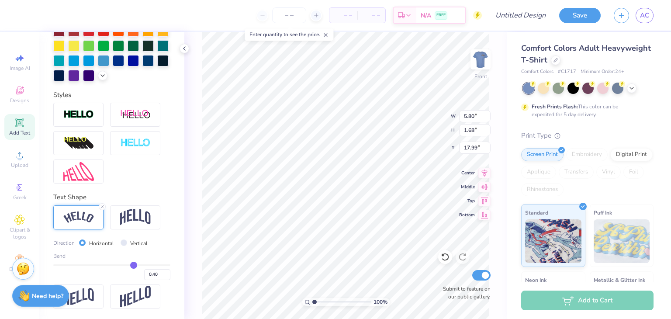
type input "0.39"
type input "0.38"
type input "0.37"
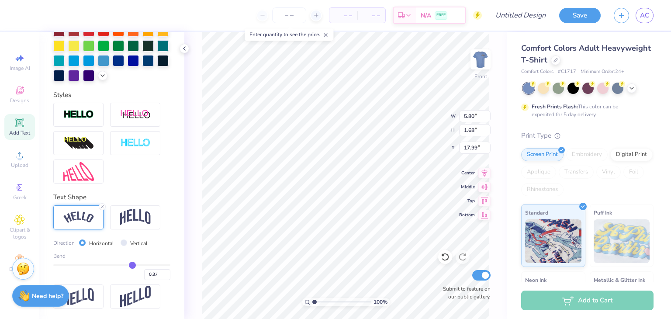
type input "0.36"
type input "0.35"
type input "0.34"
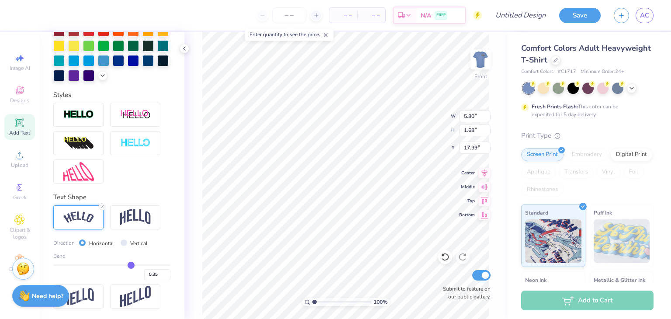
type input "0.34"
type input "0.33"
type input "0.32"
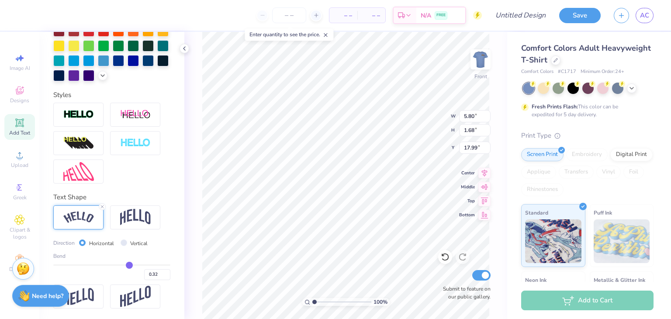
type input "0.31"
type input "0.3"
type input "0.30"
type input "0.29"
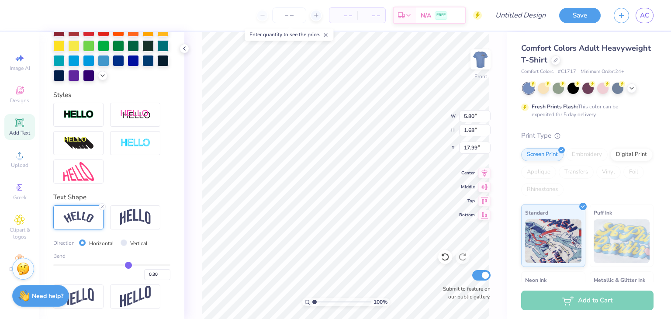
type input "0.29"
type input "0.28"
type input "0.27"
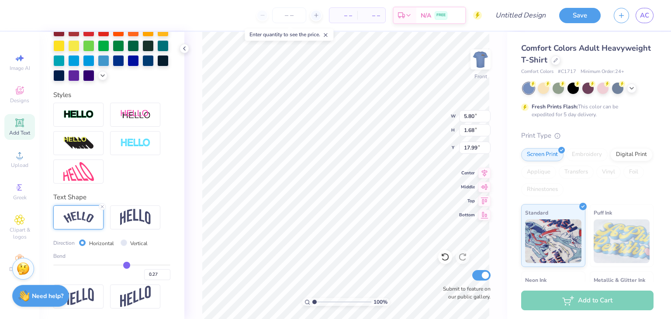
type input "0.26"
type input "0.25"
type input "0.24"
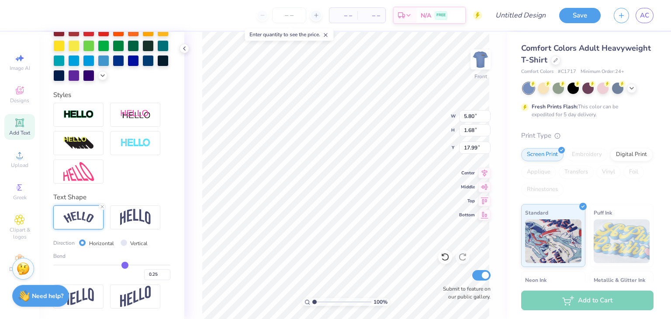
type input "0.24"
type input "0.23"
type input "0.21"
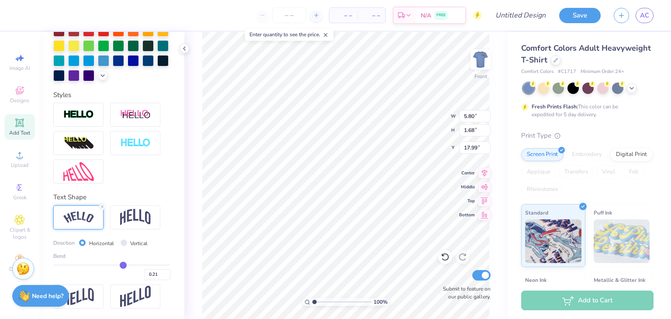
type input "0.2"
type input "0.20"
type input "0.19"
type input "0.18"
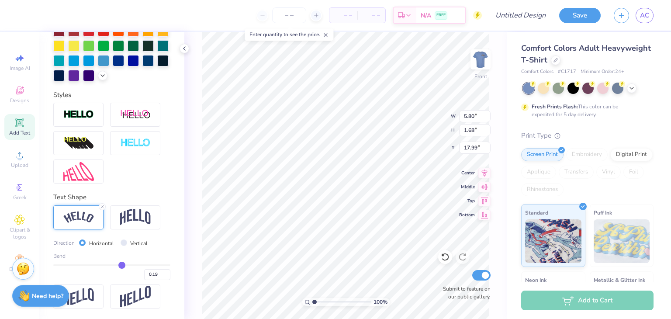
type input "0.18"
type input "0.17"
type input "0.15"
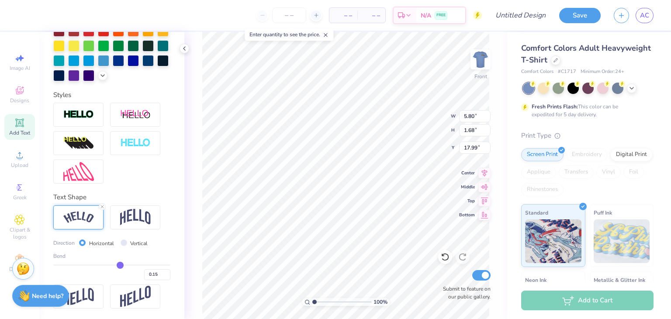
type input "0.14"
type input "0.13"
type input "0.12"
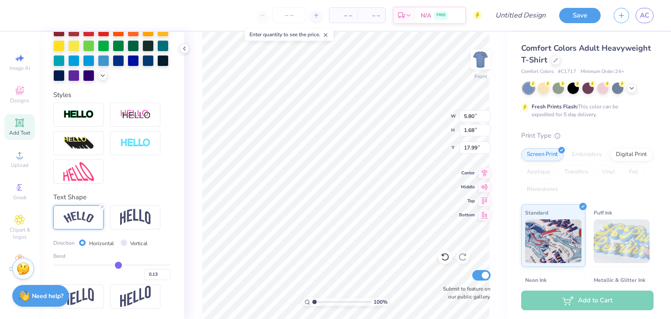
type input "0.12"
type input "0.1"
type input "0.10"
type input "0.09"
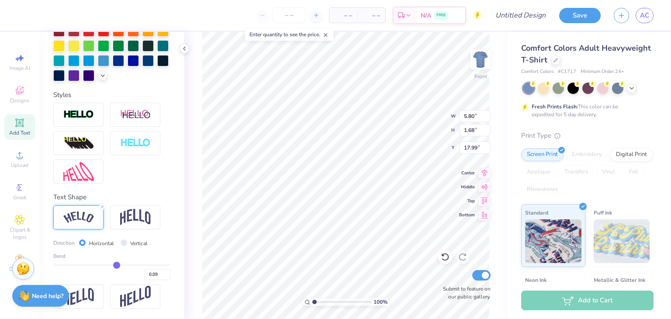
type input "0.08"
type input "0.06"
type input "0.04"
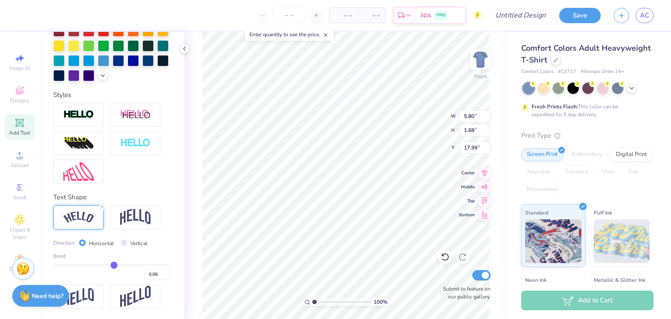
type input "0.04"
type input "0.03"
type input "0.01"
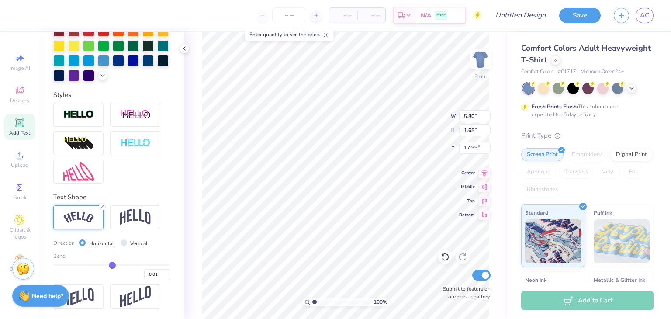
type input "-0.01"
type input "-0.02"
type input "-0.06"
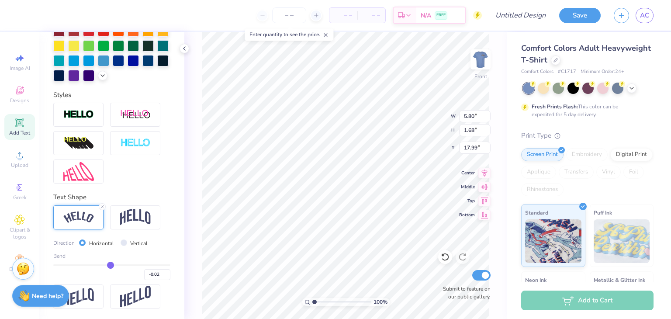
type input "-0.06"
type input "-0.08"
drag, startPoint x: 137, startPoint y: 267, endPoint x: 82, endPoint y: 266, distance: 55.1
click at [82, 266] on input "range" at bounding box center [111, 264] width 117 height 1
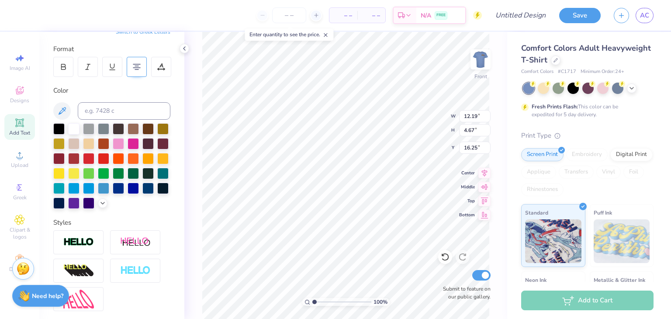
scroll to position [109, 0]
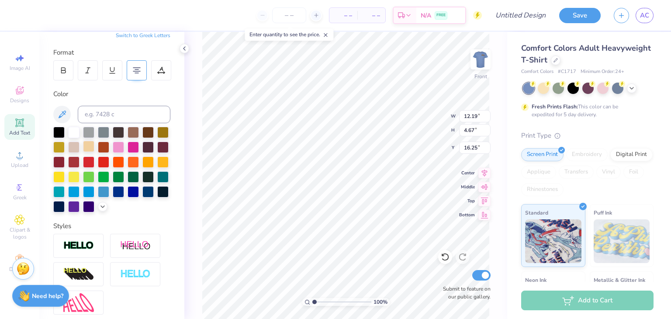
click at [94, 145] on div at bounding box center [88, 146] width 11 height 11
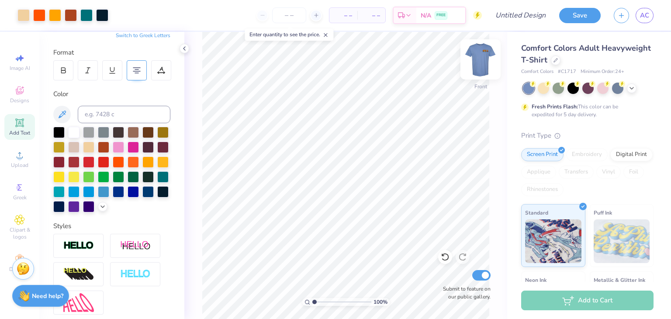
click at [477, 67] on img at bounding box center [480, 59] width 35 height 35
click at [523, 16] on input "Design Title" at bounding box center [531, 15] width 43 height 17
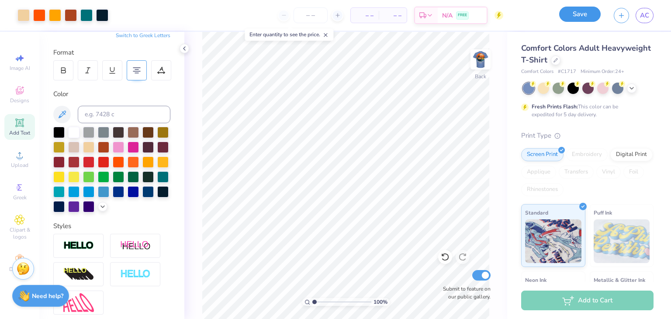
scroll to position [0, 0]
click at [590, 13] on button "Save" at bounding box center [580, 14] width 42 height 15
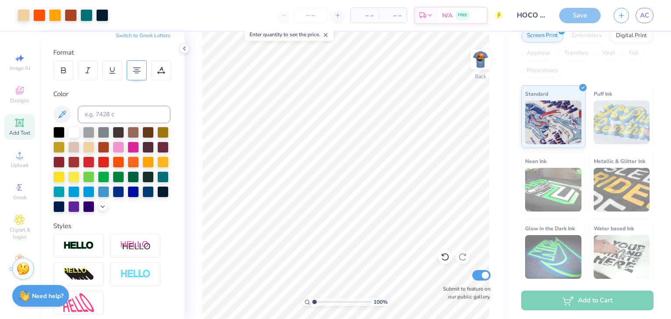
scroll to position [120, 0]
click at [646, 20] on span "AC" at bounding box center [644, 15] width 9 height 10
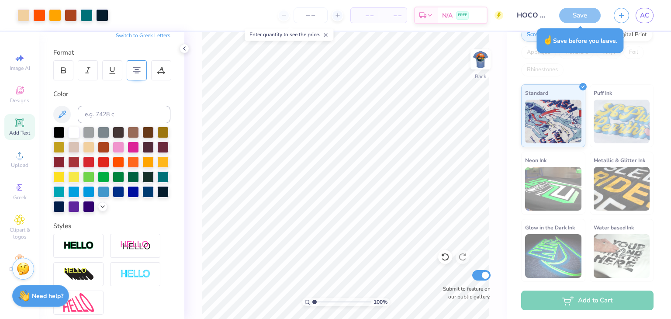
click at [570, 14] on div "Save" at bounding box center [580, 15] width 42 height 15
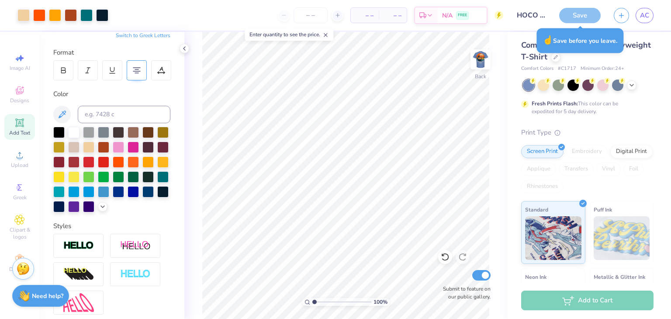
scroll to position [0, 0]
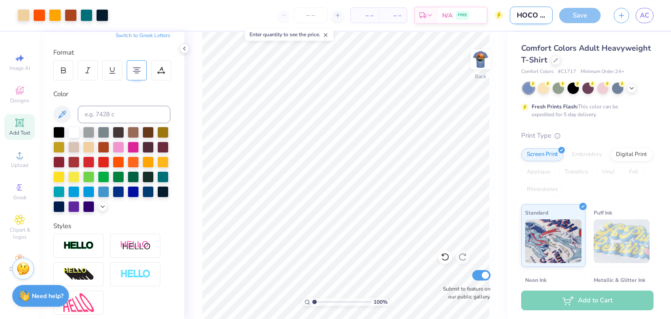
click at [533, 13] on input "HOCO Shirt Sheep" at bounding box center [531, 15] width 43 height 17
click at [447, 17] on span "N/A" at bounding box center [447, 16] width 10 height 9
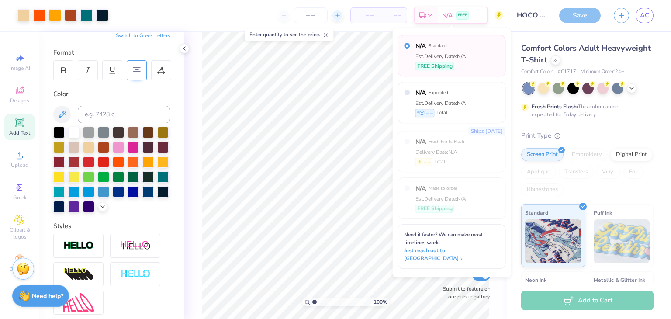
click at [343, 16] on div at bounding box center [338, 16] width 12 height 12
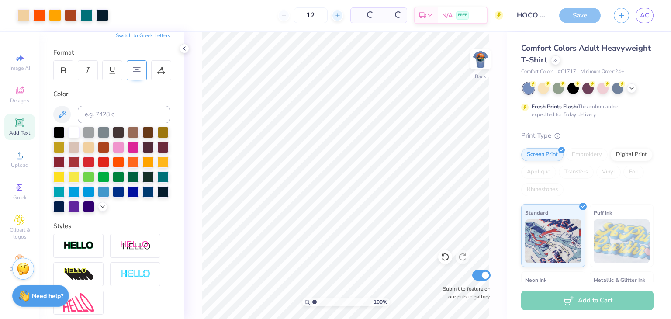
click at [339, 15] on line at bounding box center [337, 15] width 3 height 0
click at [338, 14] on line at bounding box center [338, 15] width 0 height 3
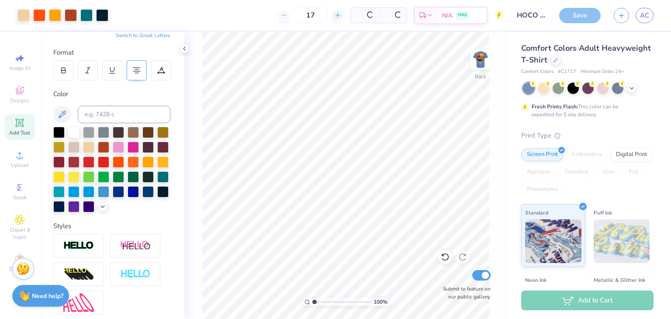
click at [338, 14] on line at bounding box center [338, 15] width 0 height 3
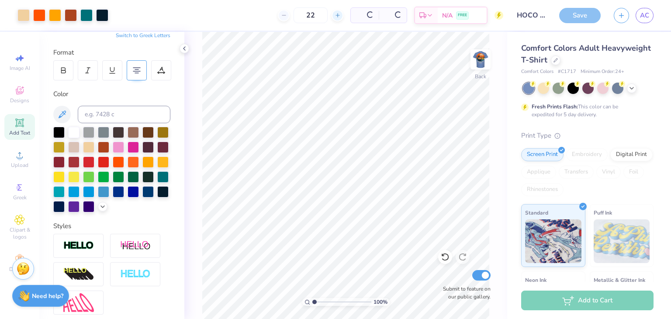
click at [338, 14] on line at bounding box center [338, 15] width 0 height 3
click at [640, 8] on link "AC" at bounding box center [645, 15] width 18 height 15
